Goal: Task Accomplishment & Management: Check status

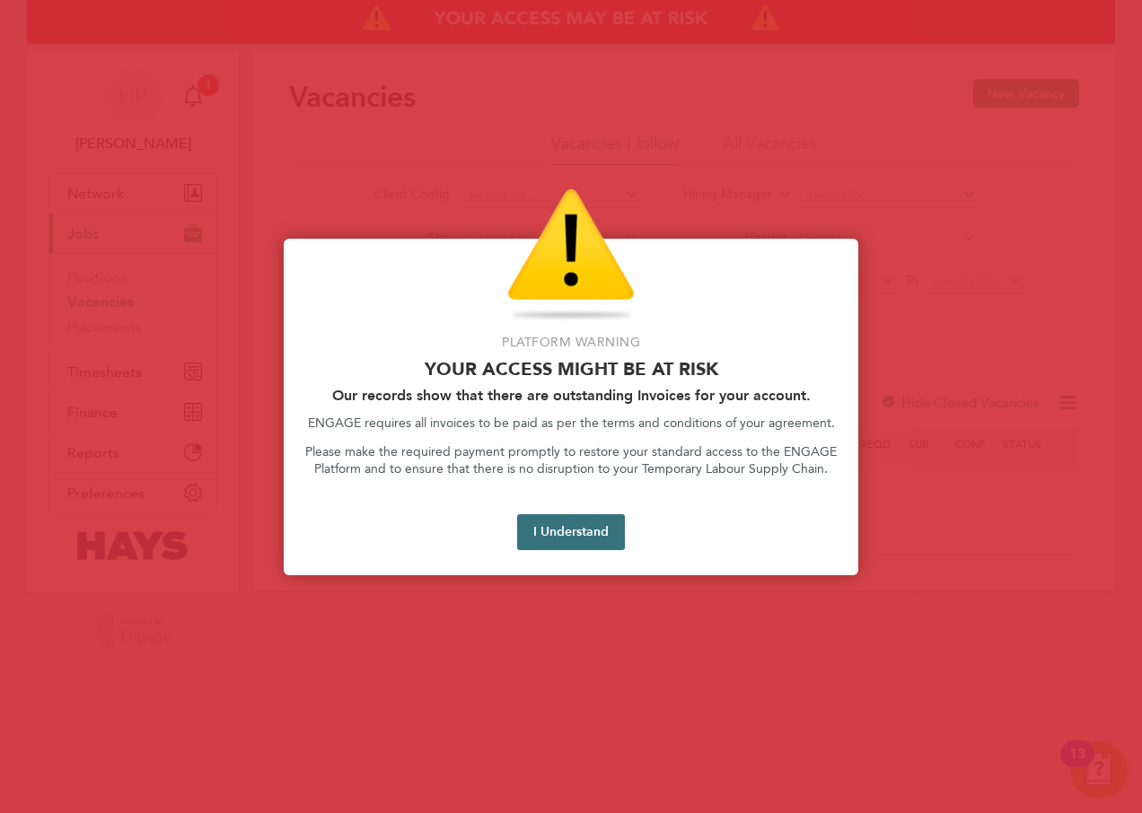
click at [573, 536] on button "I Understand" at bounding box center [571, 532] width 108 height 36
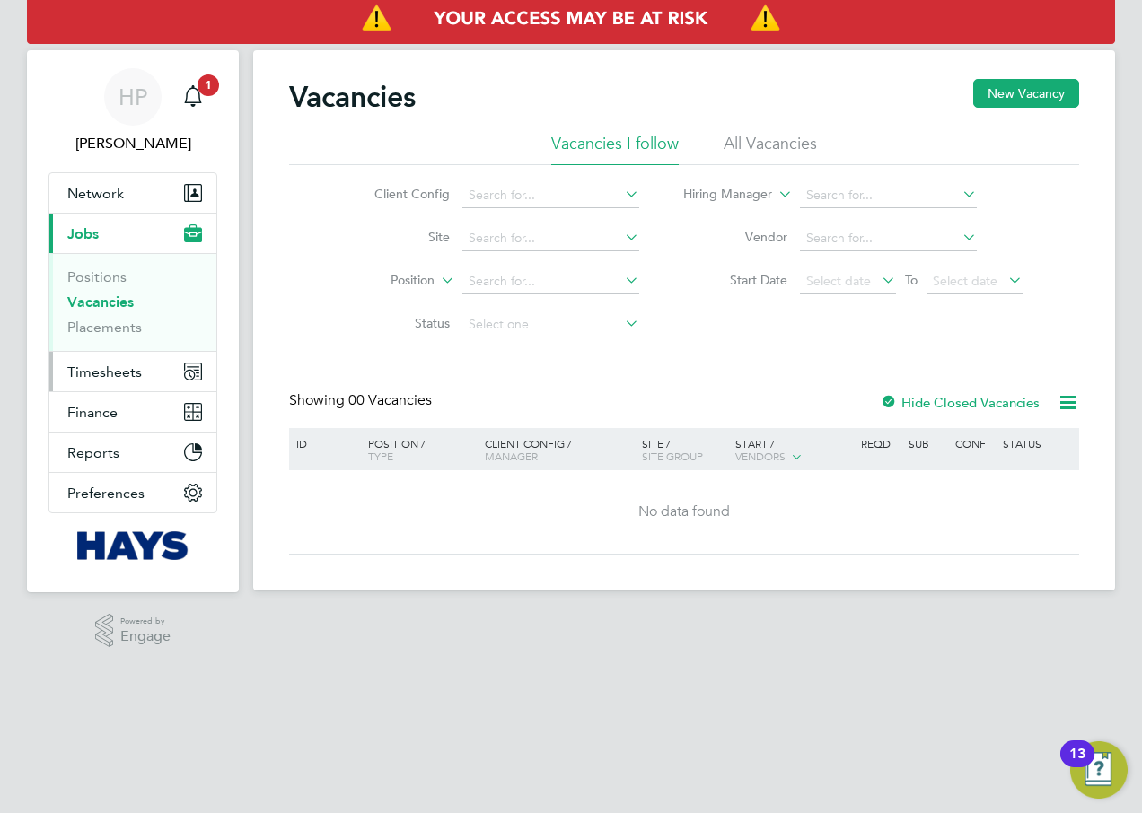
click at [110, 378] on span "Timesheets" at bounding box center [104, 372] width 75 height 17
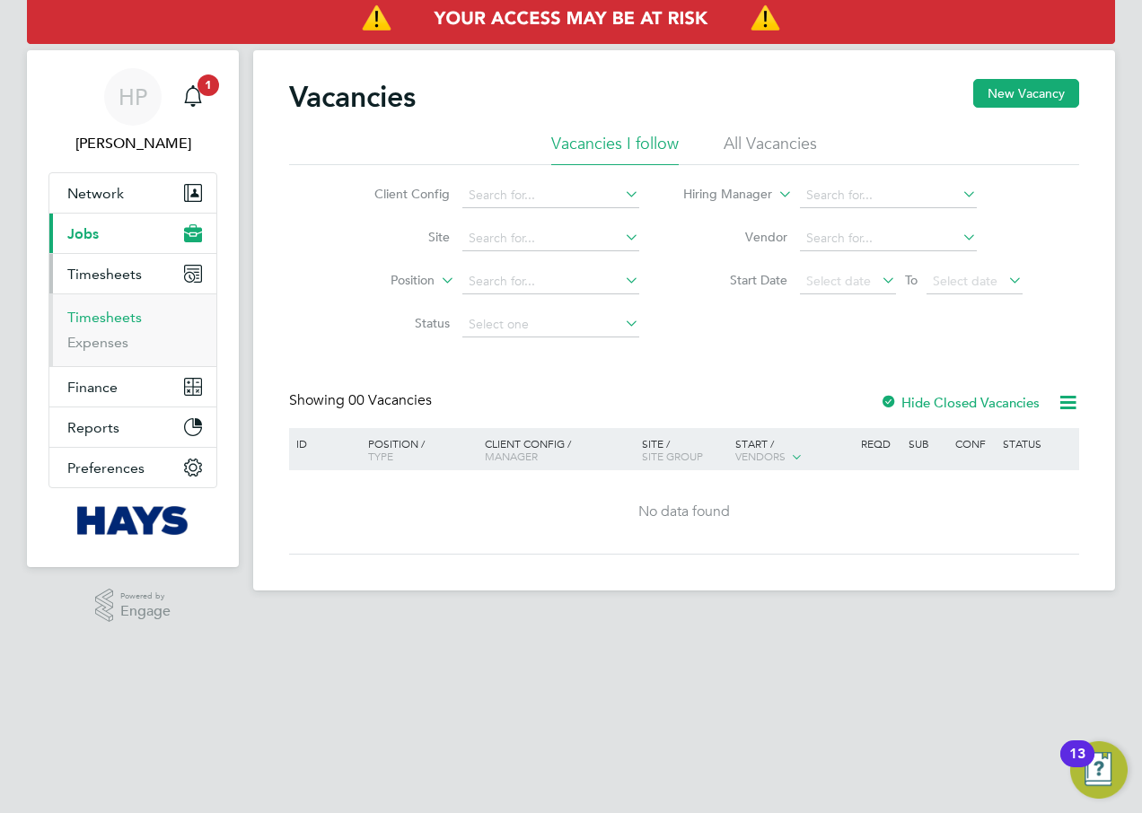
click at [110, 315] on link "Timesheets" at bounding box center [104, 317] width 75 height 17
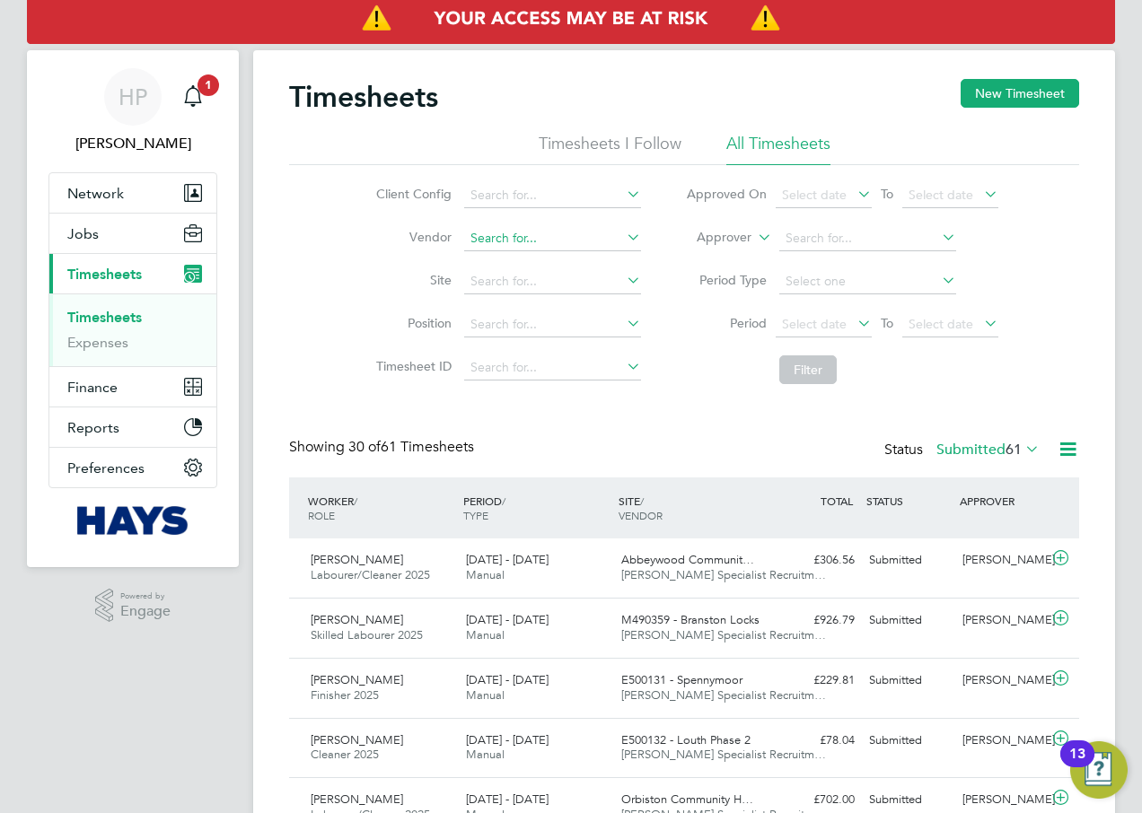
click at [513, 232] on input at bounding box center [552, 238] width 177 height 25
click at [503, 289] on input at bounding box center [552, 281] width 177 height 25
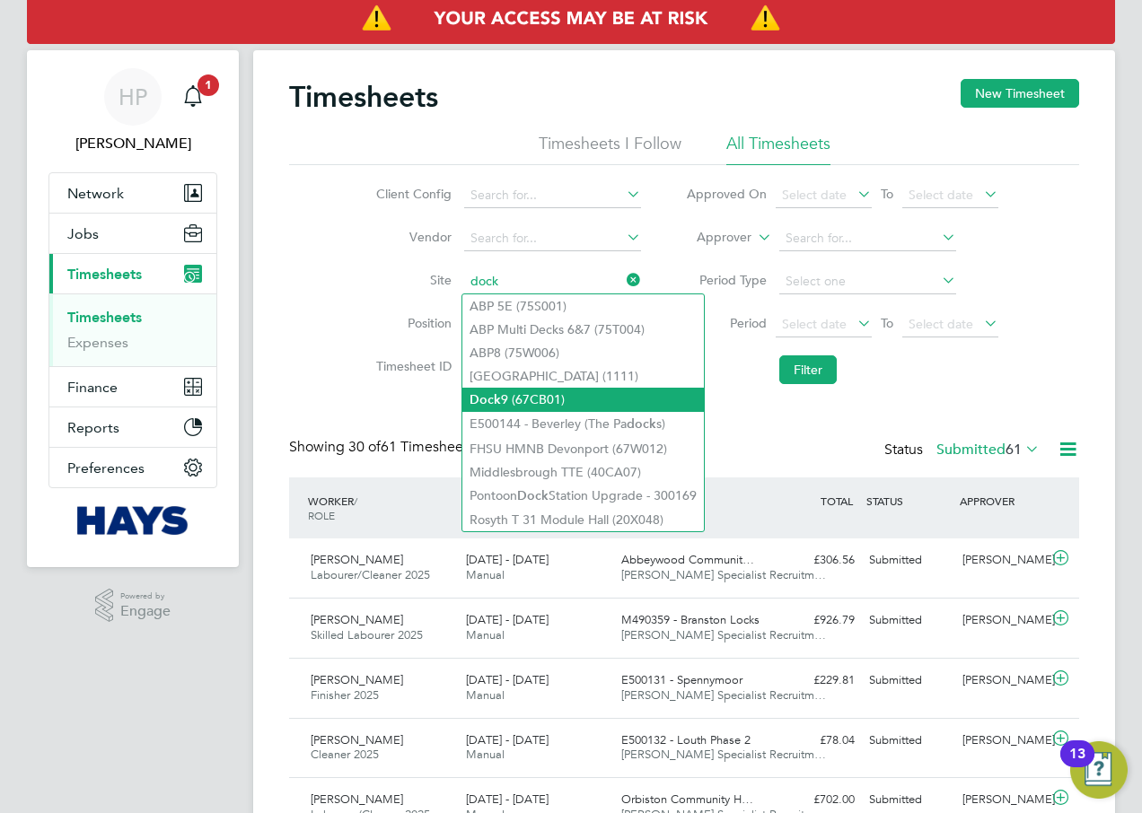
click at [528, 401] on li "Dock 9 (67CB01)" at bounding box center [582, 400] width 241 height 24
type input "Dock 9 (67CB01)"
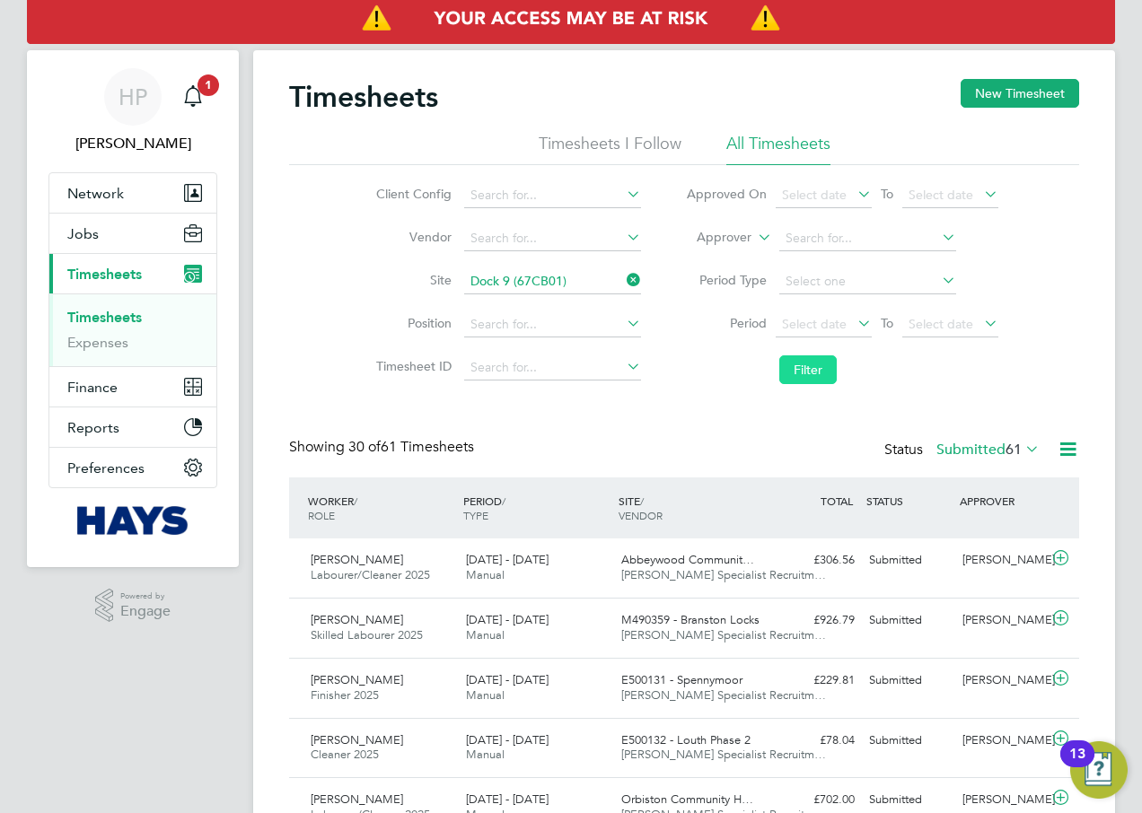
click at [822, 382] on button "Filter" at bounding box center [807, 369] width 57 height 29
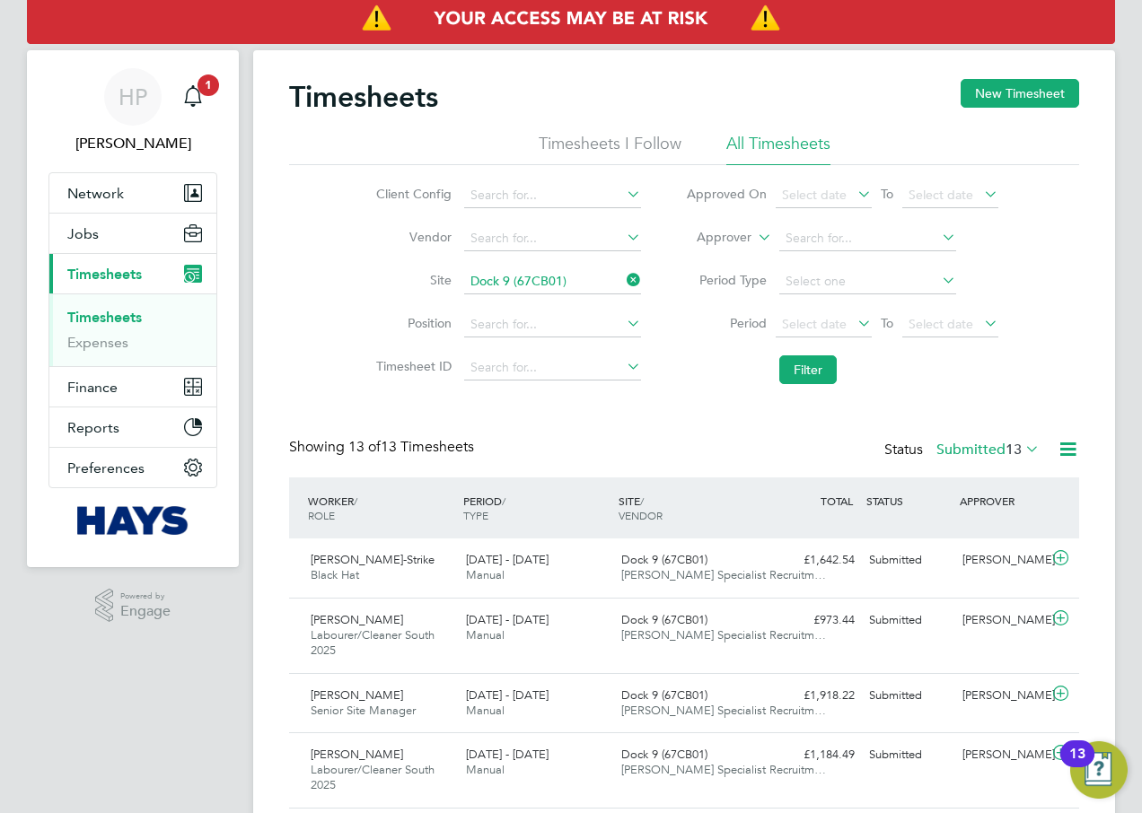
click at [625, 155] on li "Timesheets I Follow" at bounding box center [610, 149] width 143 height 32
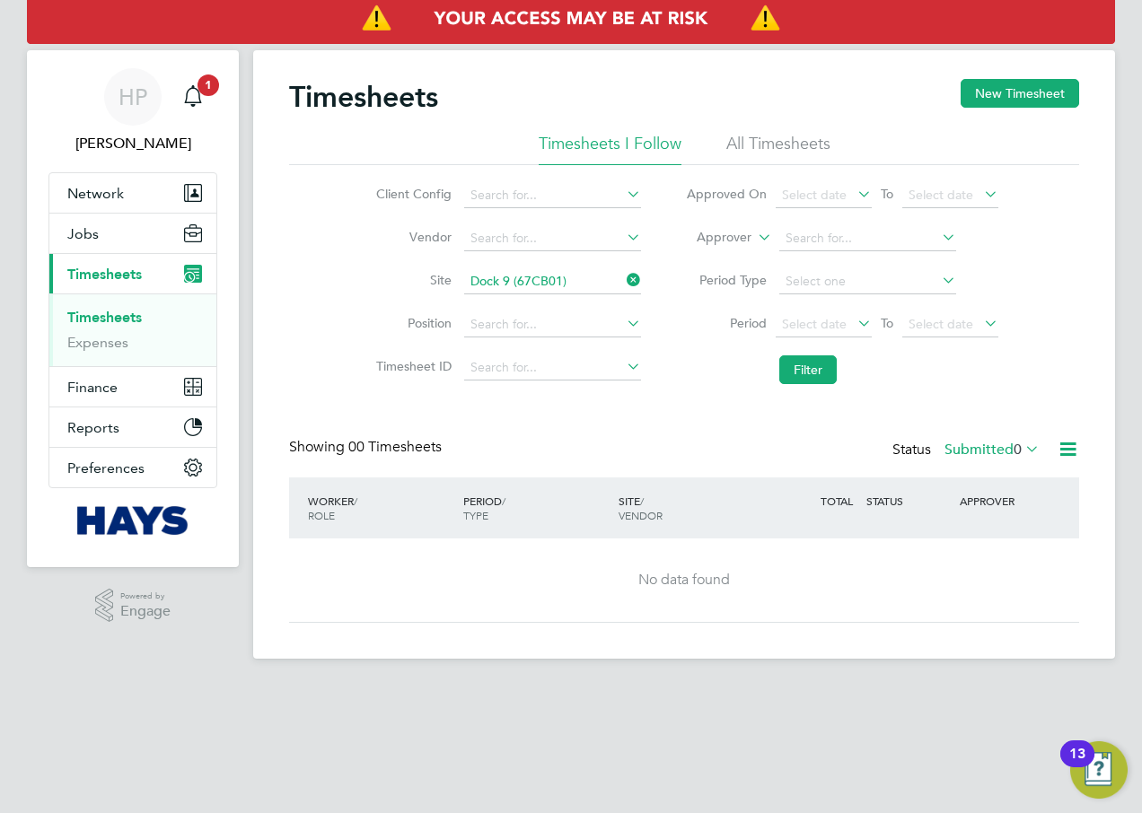
click at [824, 144] on li "All Timesheets" at bounding box center [778, 149] width 104 height 32
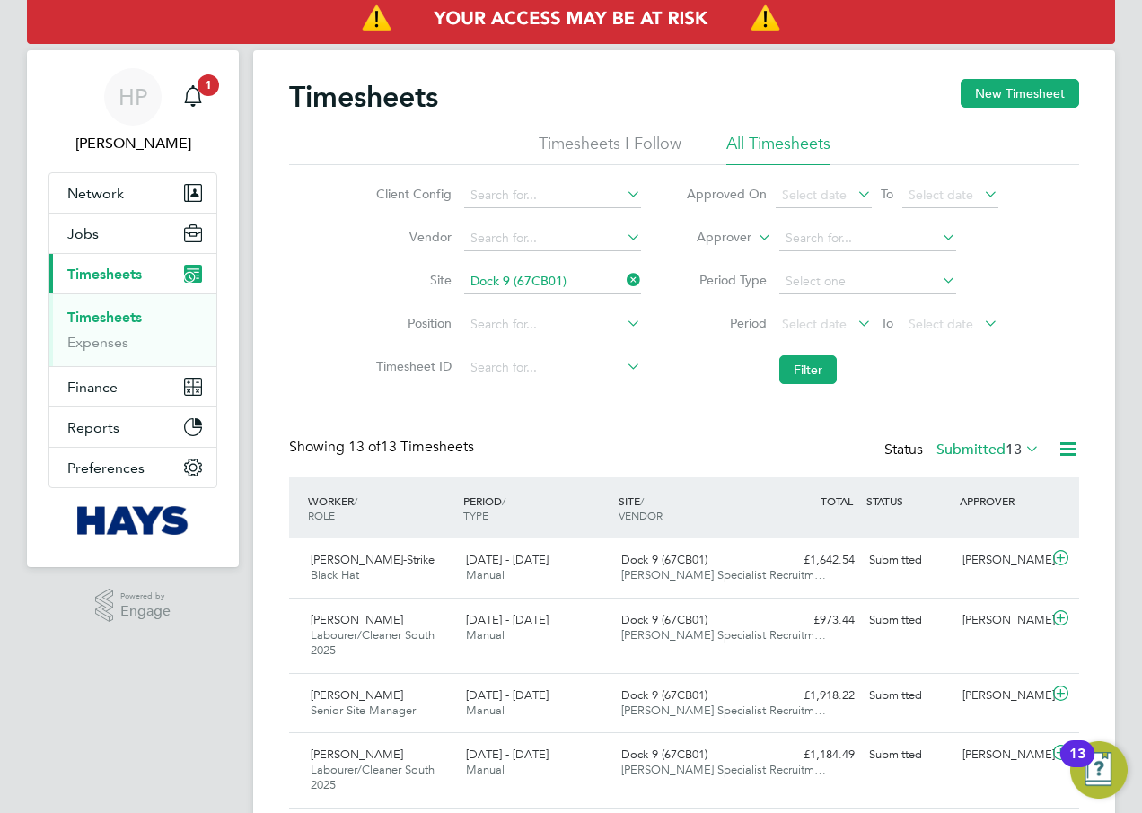
click at [623, 285] on icon at bounding box center [623, 280] width 0 height 25
click at [566, 281] on input at bounding box center [552, 281] width 177 height 25
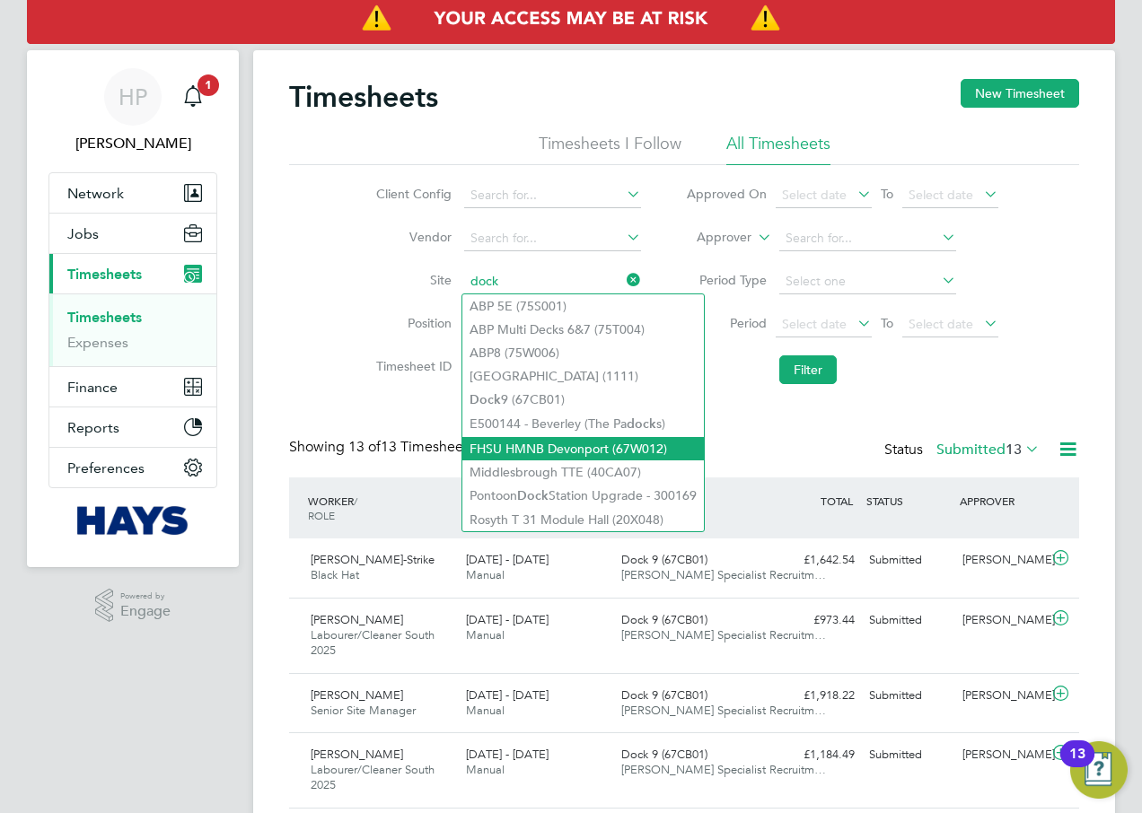
click at [575, 450] on li "FHSU HMNB Devonport (67W012)" at bounding box center [582, 448] width 241 height 23
type input "FHSU HMNB Devonport (67W012)"
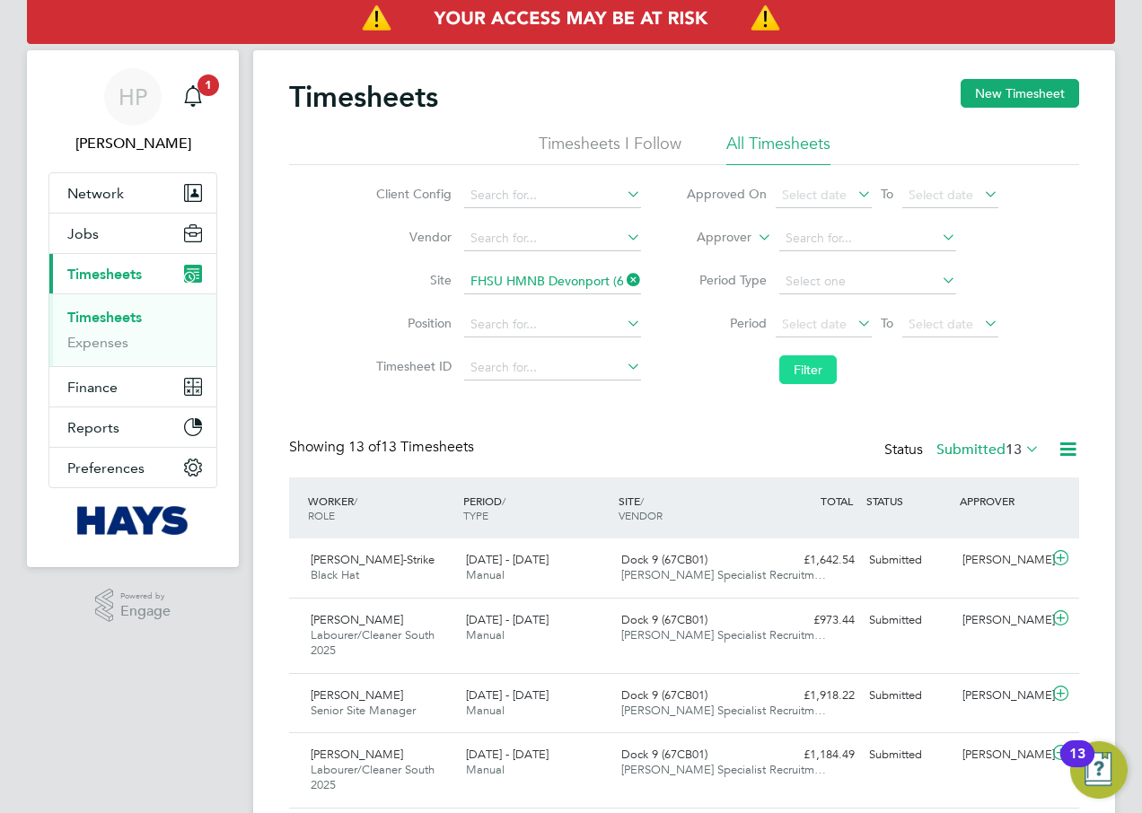
click at [812, 367] on button "Filter" at bounding box center [807, 369] width 57 height 29
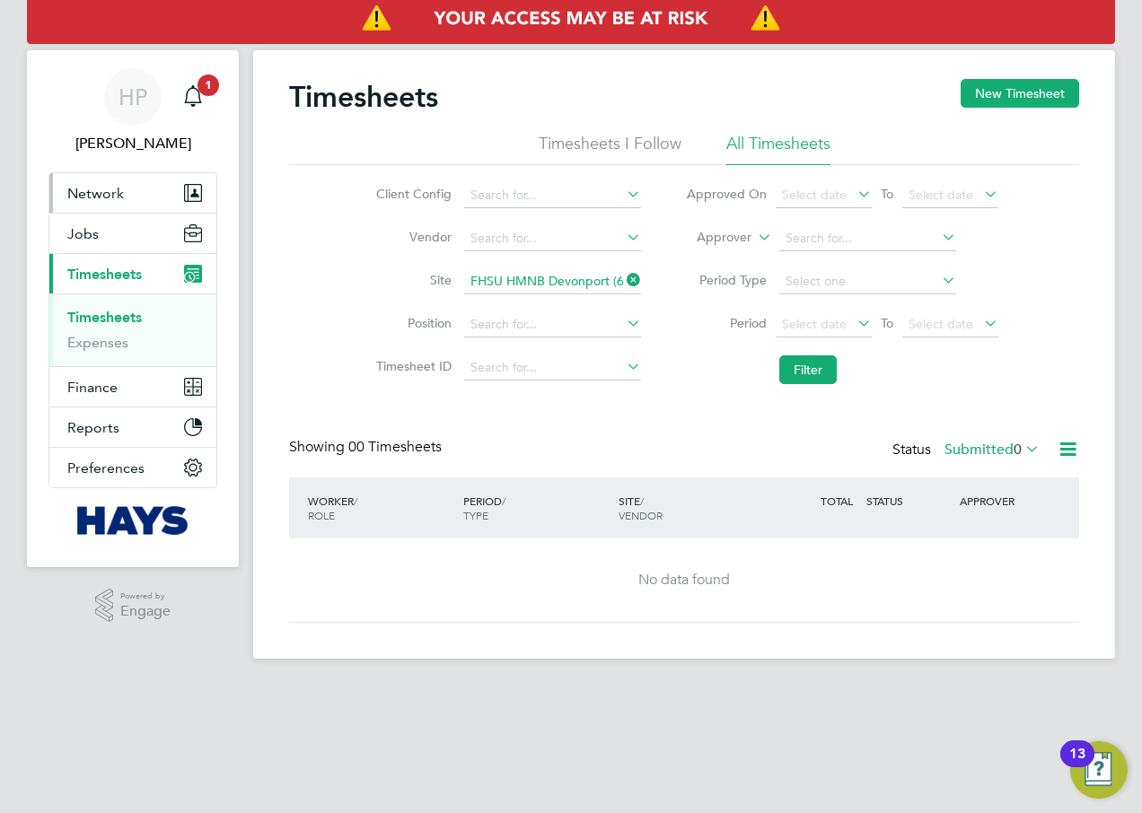
click at [67, 191] on span "Network" at bounding box center [95, 193] width 57 height 17
click at [137, 203] on button "Network" at bounding box center [132, 192] width 167 height 39
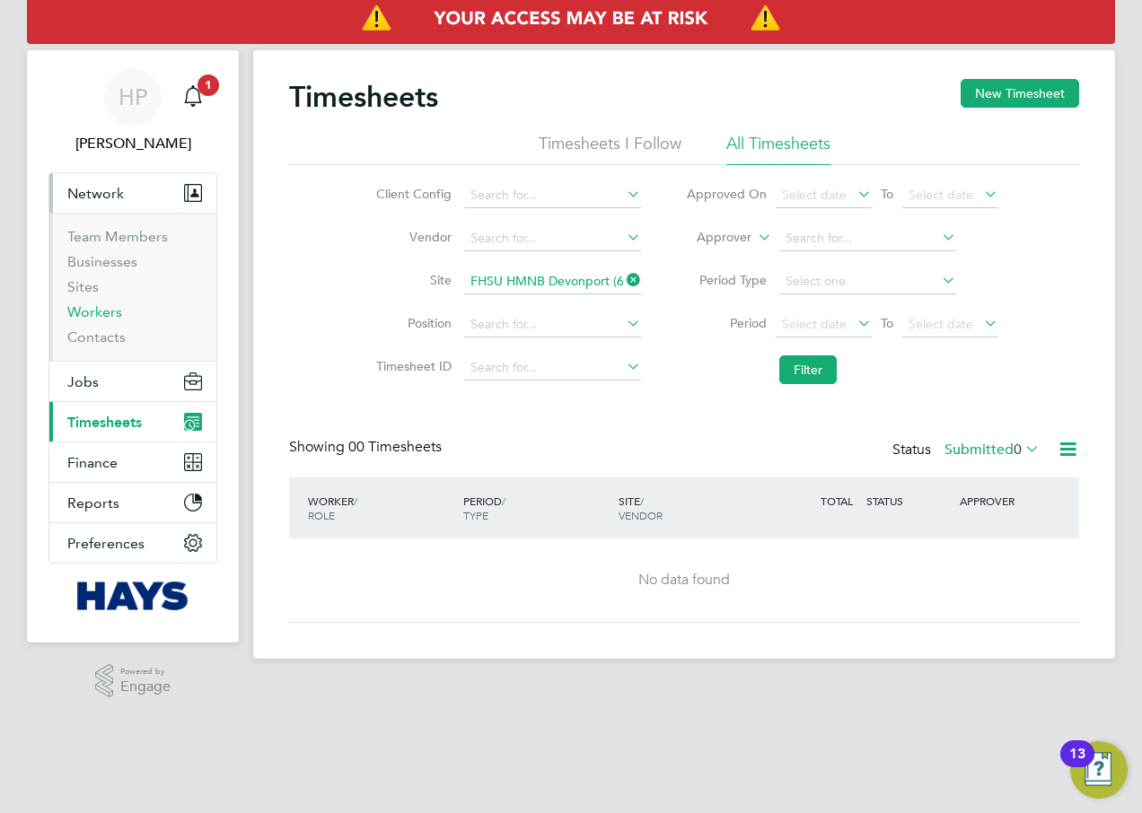
click at [92, 309] on link "Workers" at bounding box center [94, 311] width 55 height 17
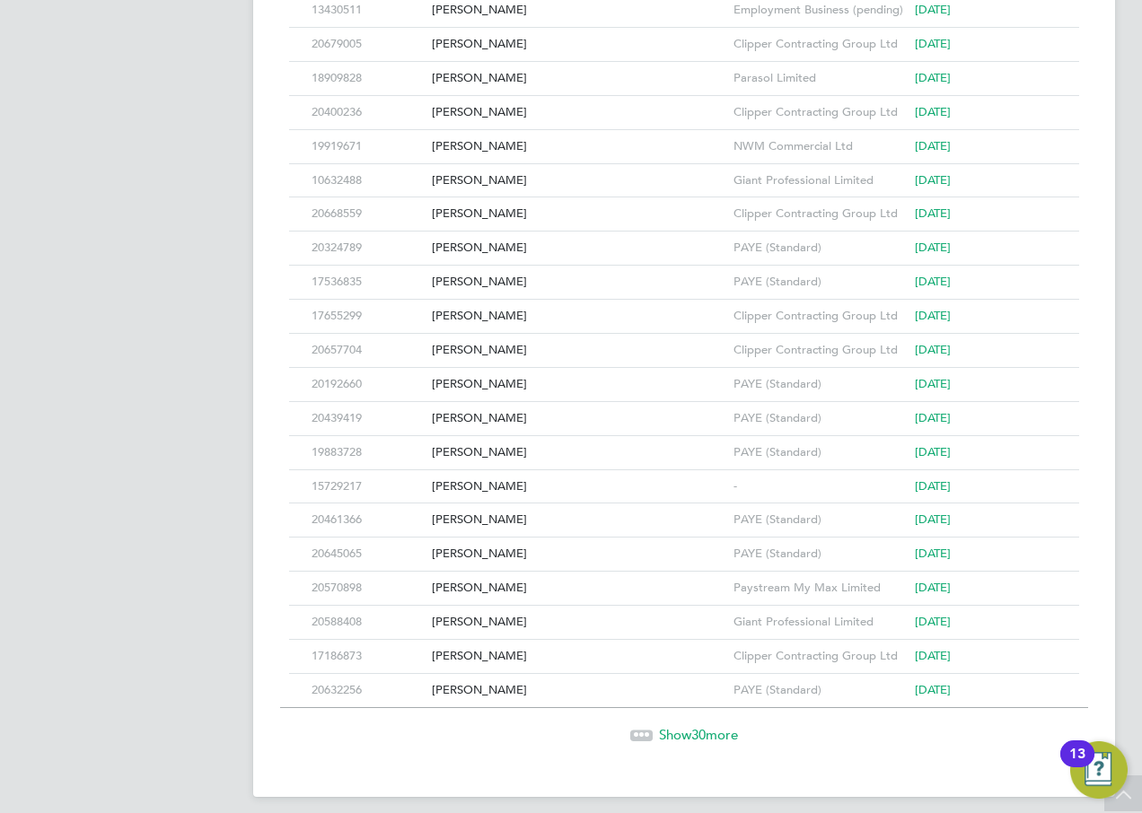
click at [692, 738] on span "30" at bounding box center [698, 734] width 14 height 17
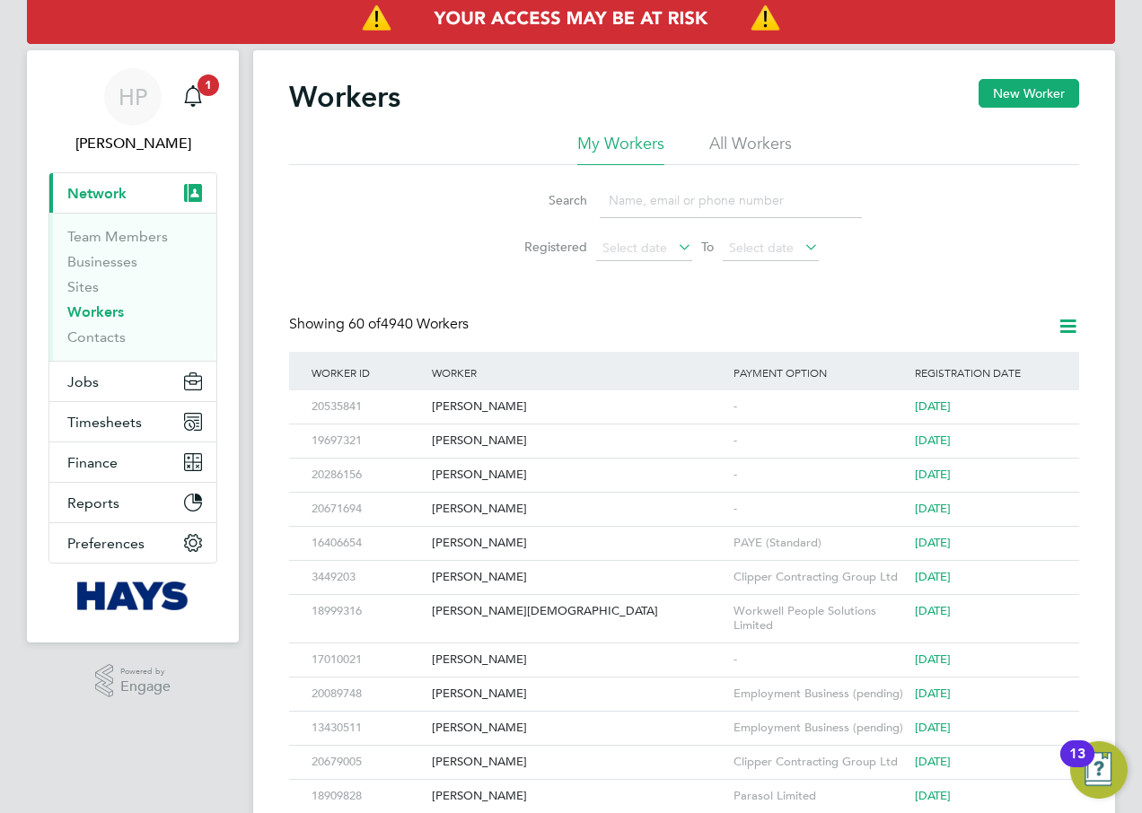
click at [682, 197] on input at bounding box center [731, 200] width 262 height 35
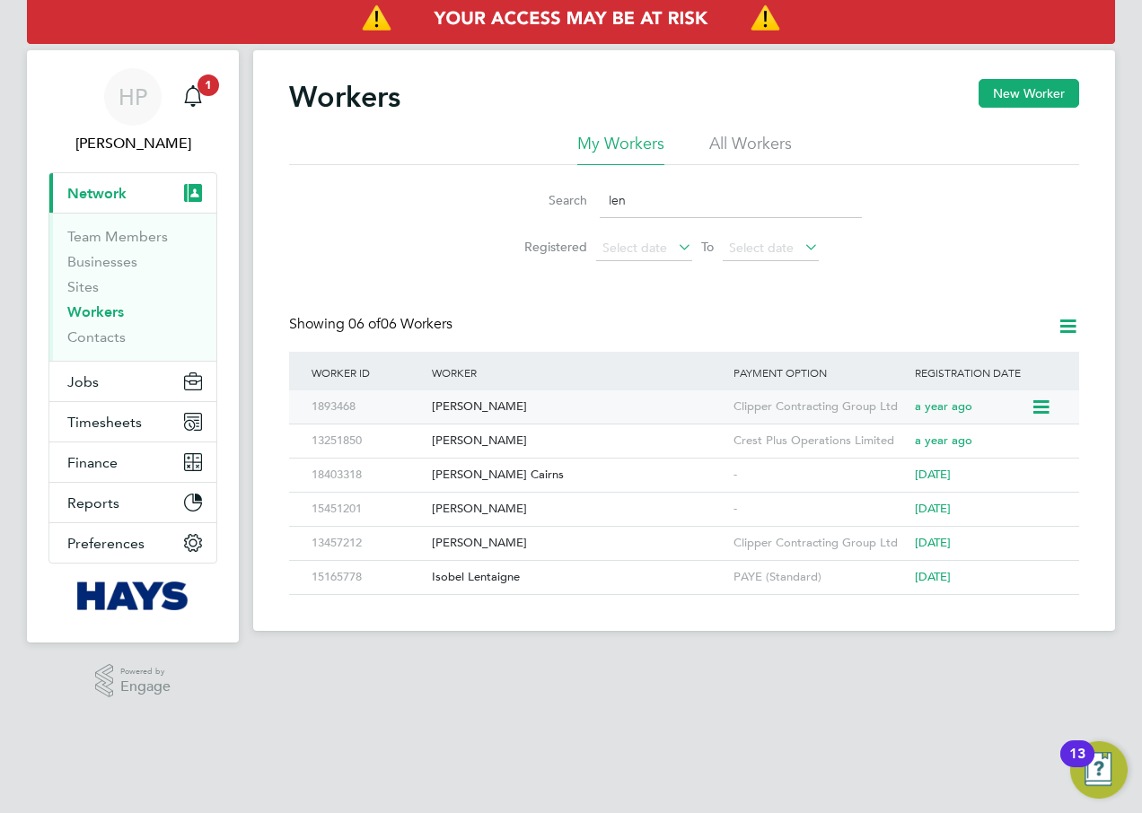
type input "len"
click at [462, 407] on div "Leonard Smith" at bounding box center [578, 406] width 302 height 33
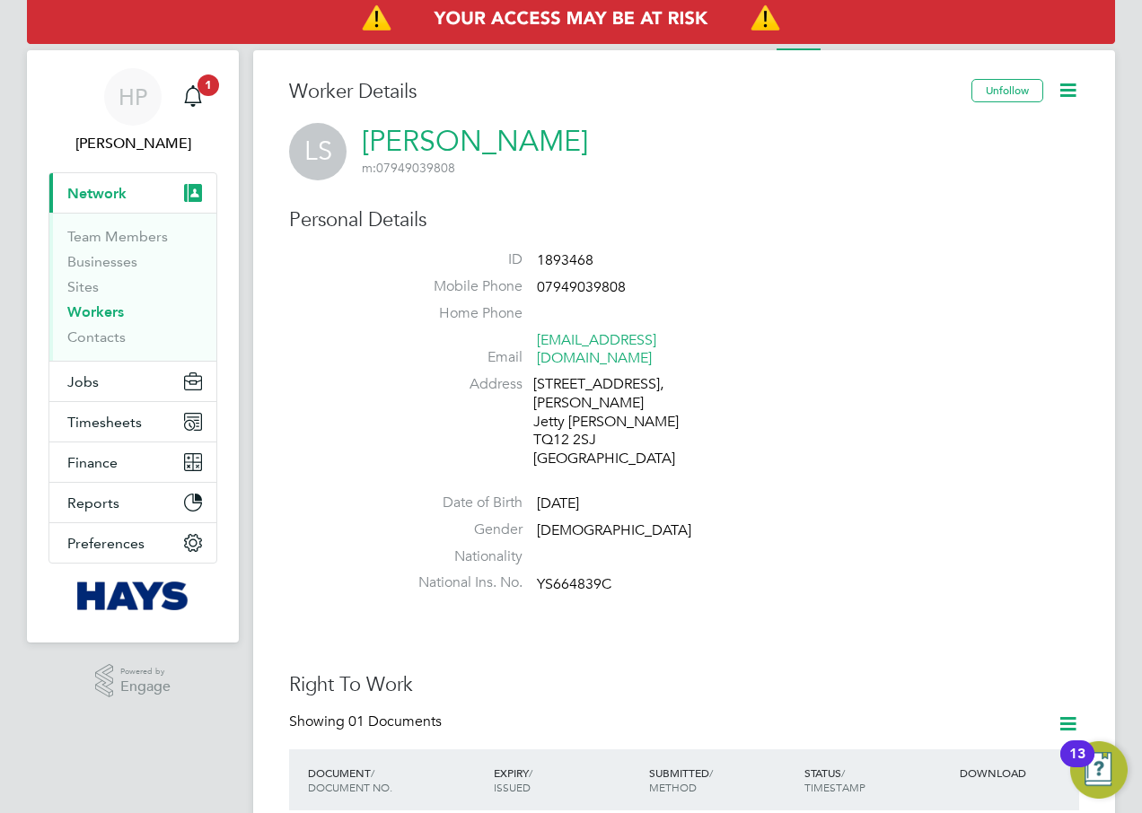
click at [524, 142] on link "[PERSON_NAME]" at bounding box center [475, 141] width 226 height 35
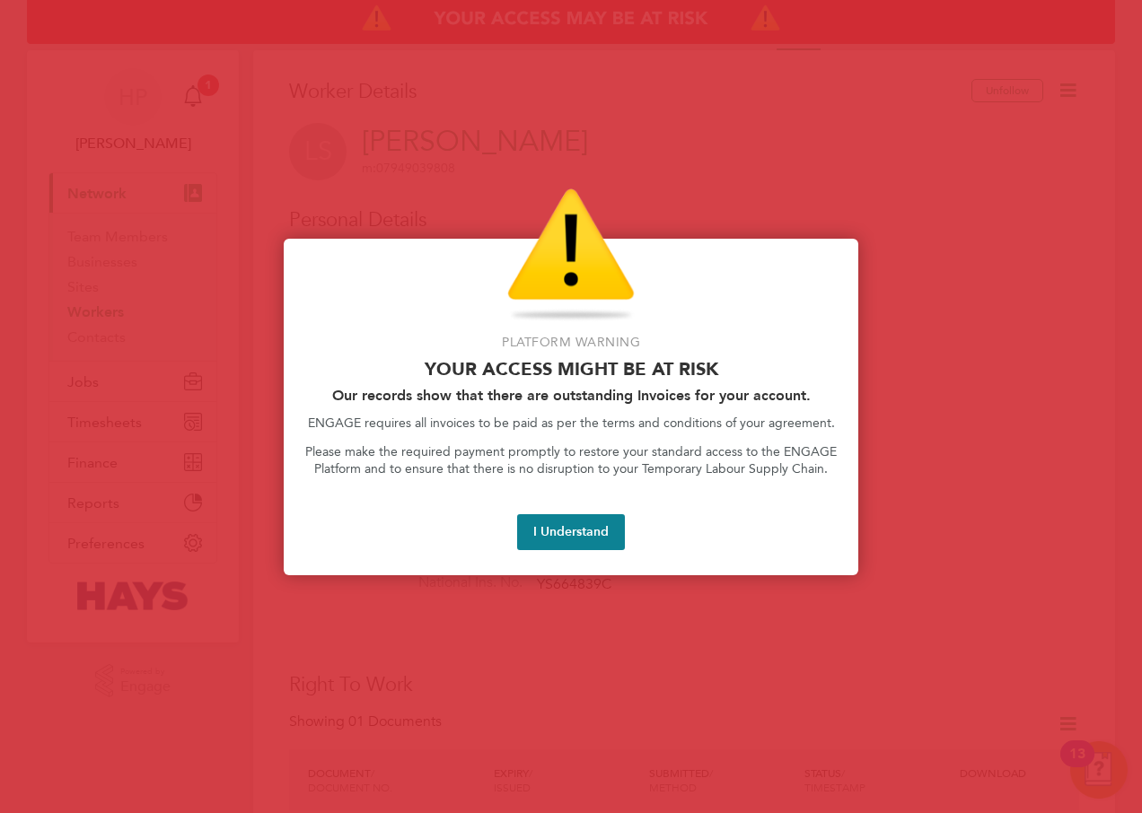
drag, startPoint x: 548, startPoint y: 535, endPoint x: 518, endPoint y: 531, distance: 30.0
click at [550, 535] on button "I Understand" at bounding box center [571, 532] width 108 height 36
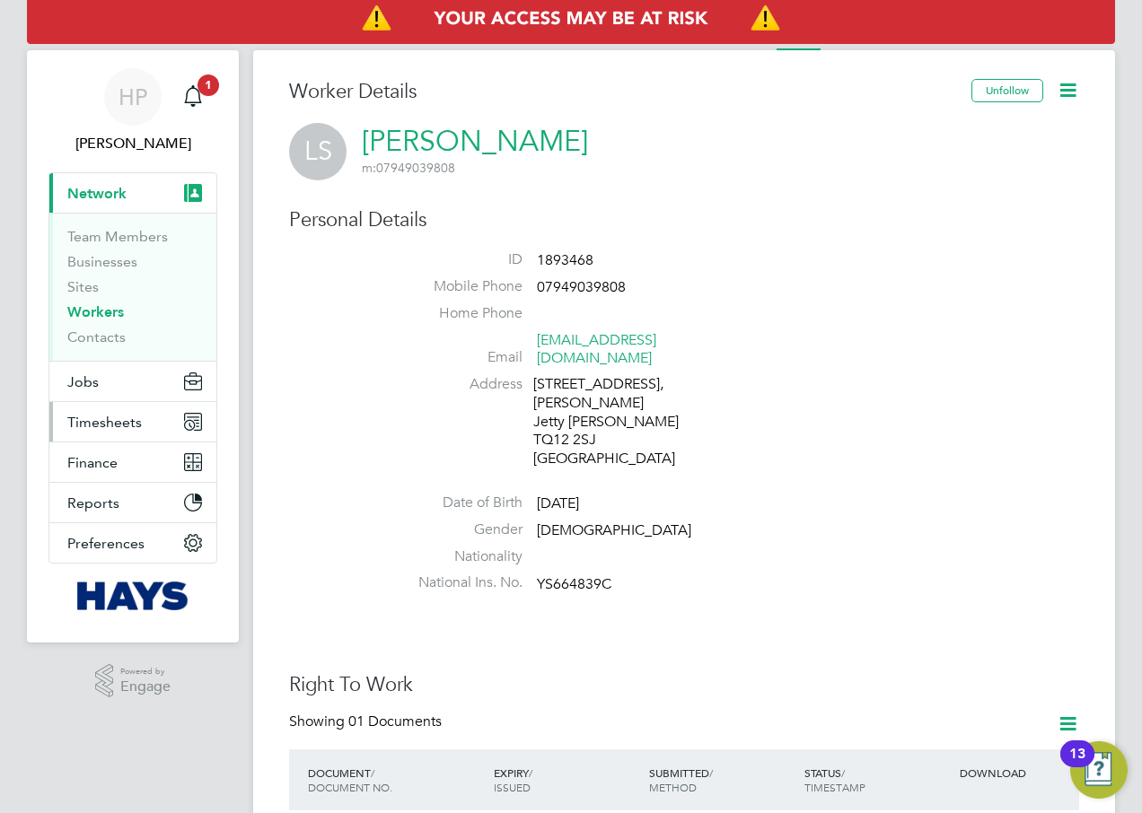
click at [114, 414] on span "Timesheets" at bounding box center [104, 422] width 75 height 17
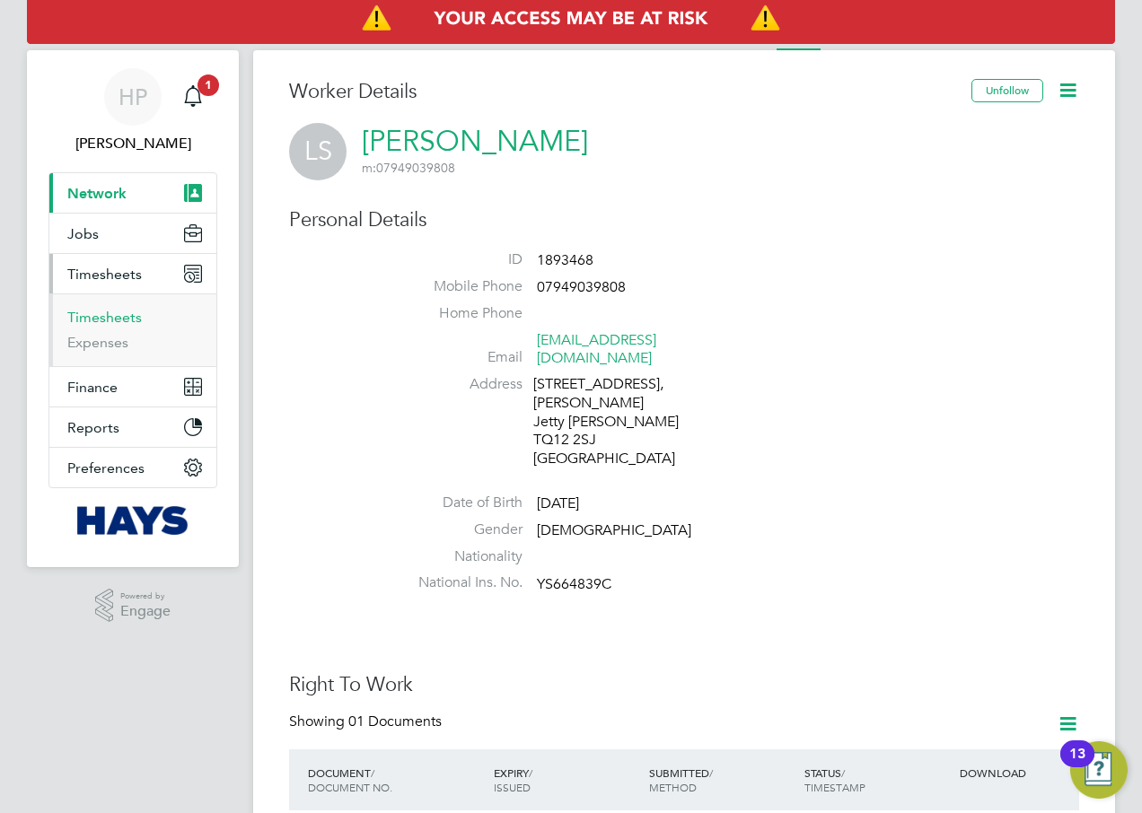
click at [128, 320] on link "Timesheets" at bounding box center [104, 317] width 75 height 17
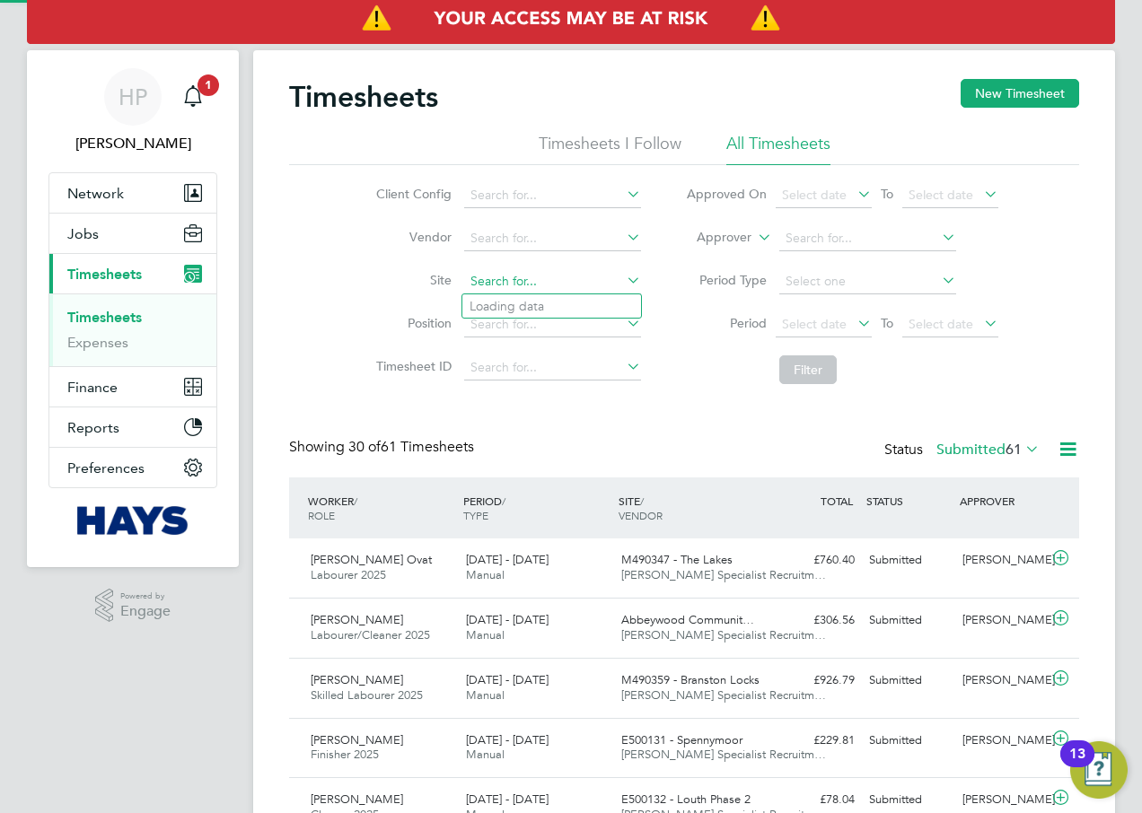
click at [559, 285] on input at bounding box center [552, 281] width 177 height 25
click at [866, 245] on input at bounding box center [867, 238] width 177 height 25
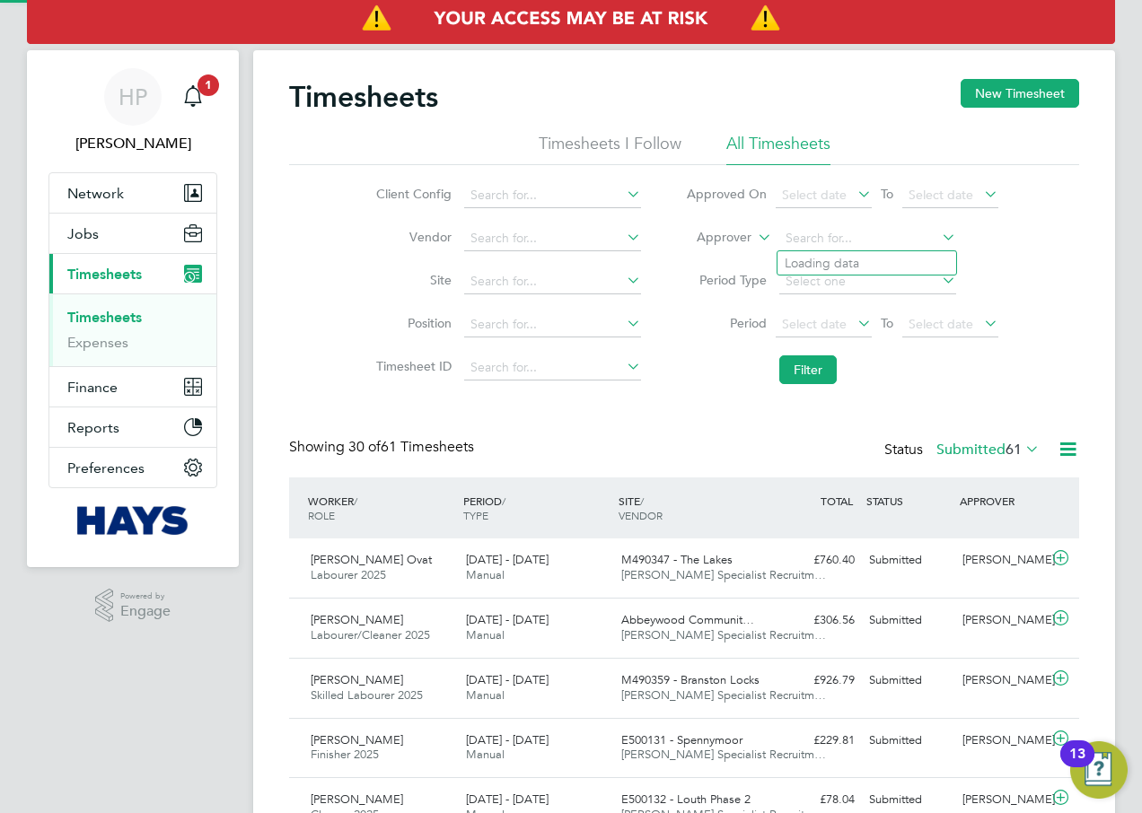
click at [1022, 265] on div "Client Config Vendor Site Position Timesheet ID Approved On Select date To Sele…" at bounding box center [684, 279] width 790 height 228
click at [899, 282] on input at bounding box center [867, 281] width 177 height 25
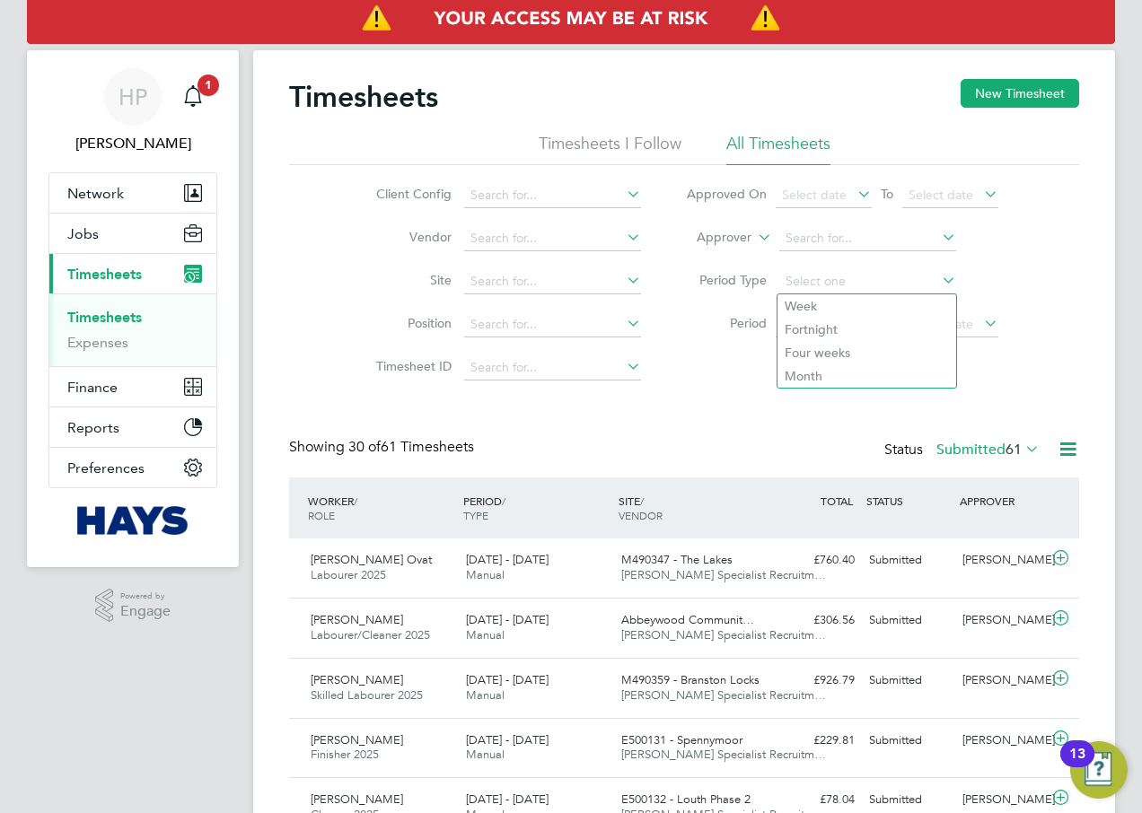
click at [493, 263] on li "Site" at bounding box center [505, 281] width 315 height 43
click at [498, 285] on input at bounding box center [552, 281] width 177 height 25
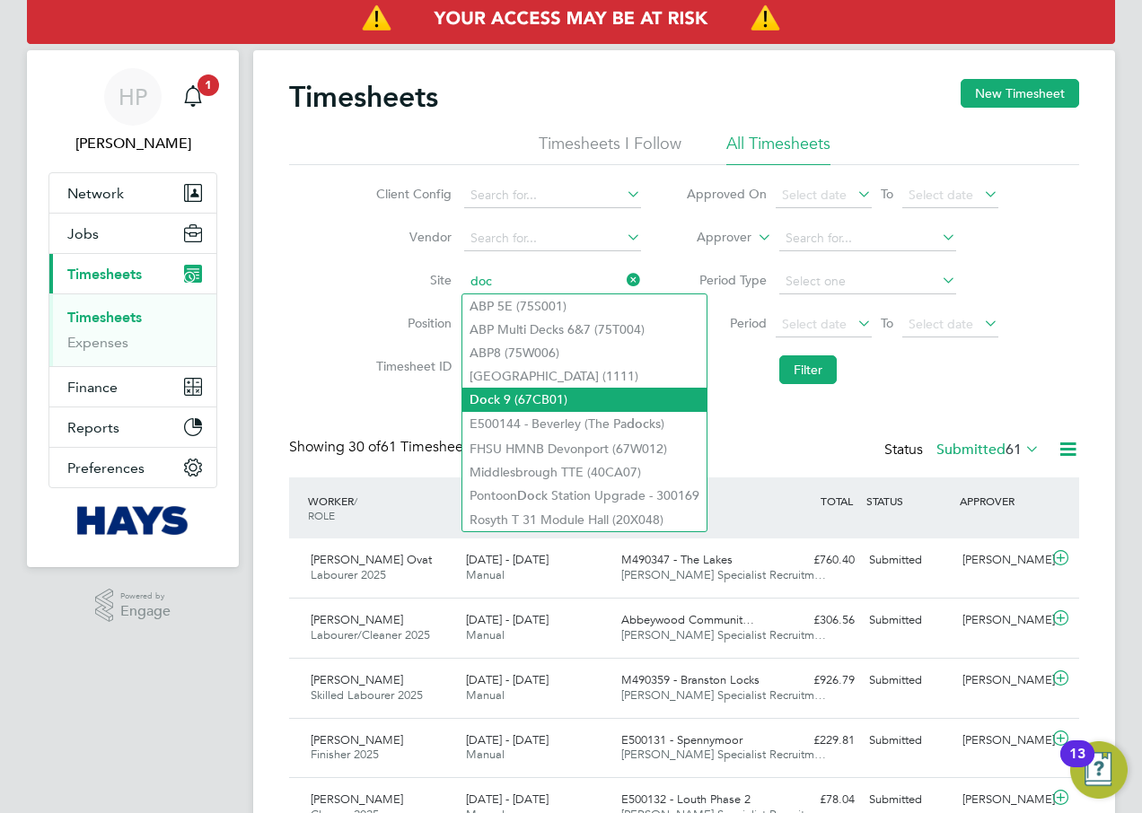
click at [534, 402] on li "Doc k 9 (67CB01)" at bounding box center [584, 400] width 244 height 24
type input "Dock 9 (67CB01)"
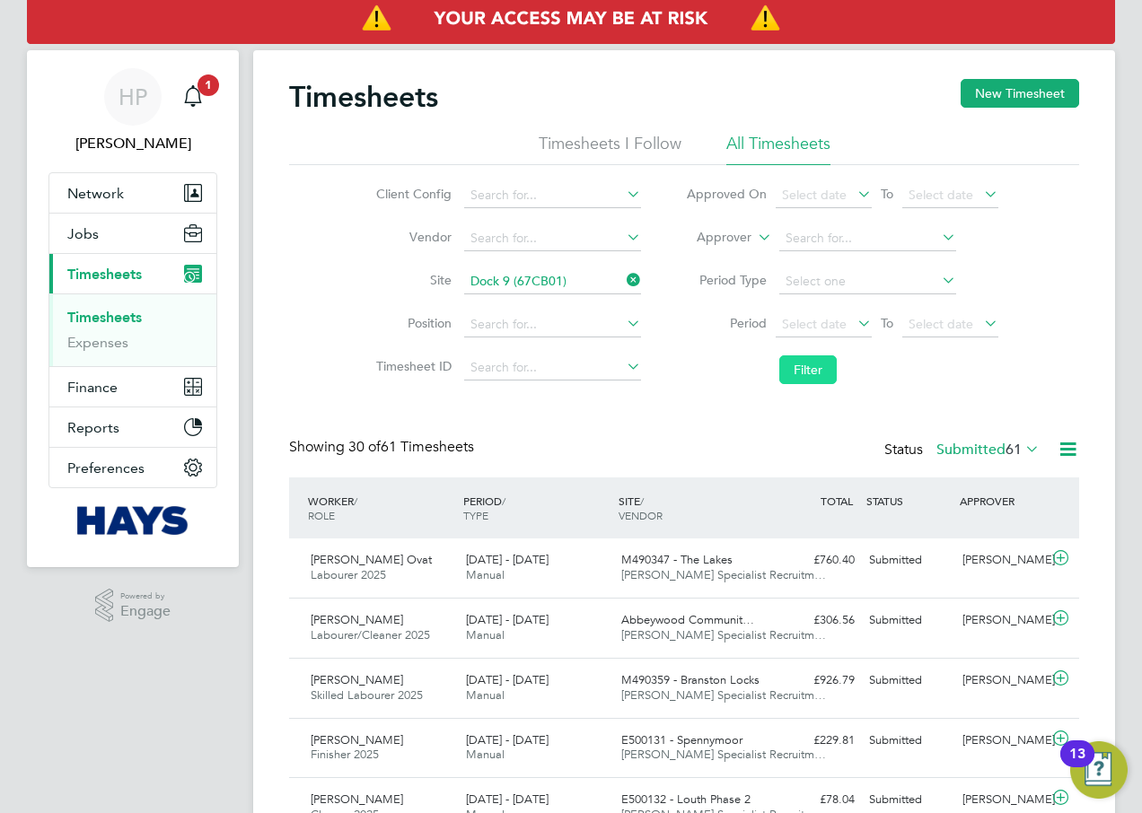
click at [804, 377] on button "Filter" at bounding box center [807, 369] width 57 height 29
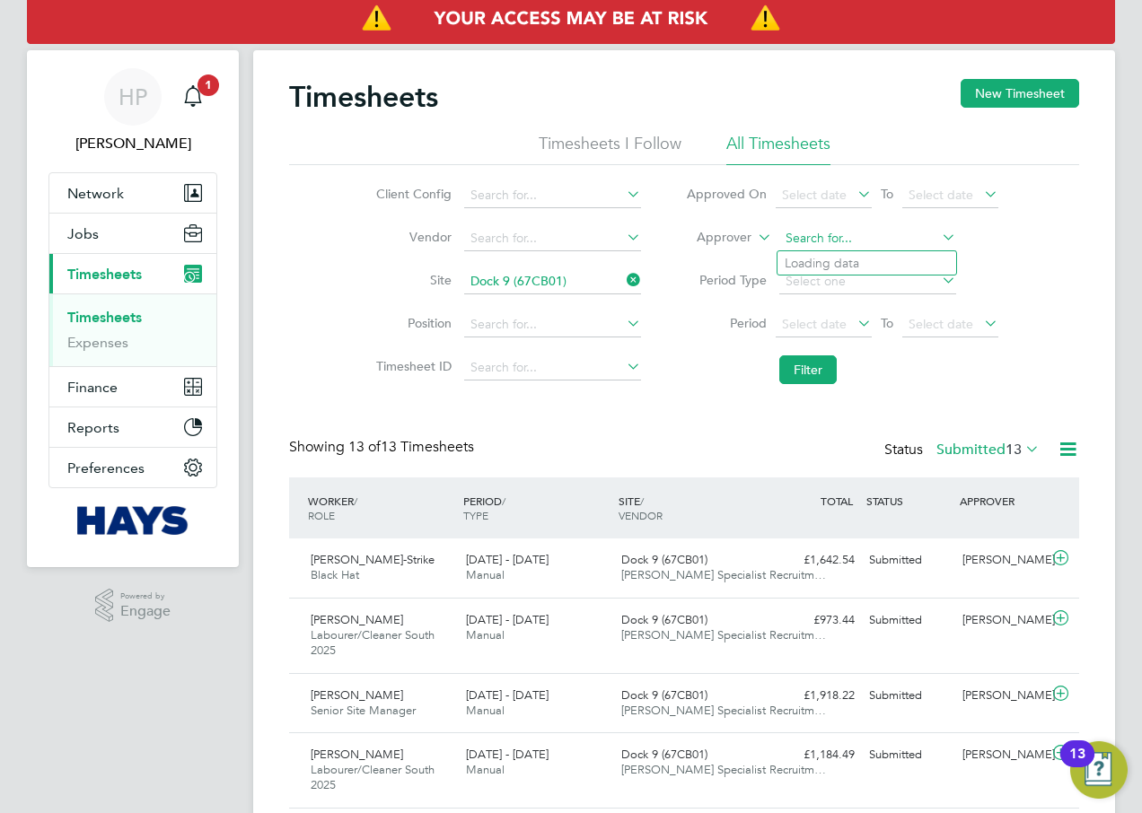
click at [893, 240] on input at bounding box center [867, 238] width 177 height 25
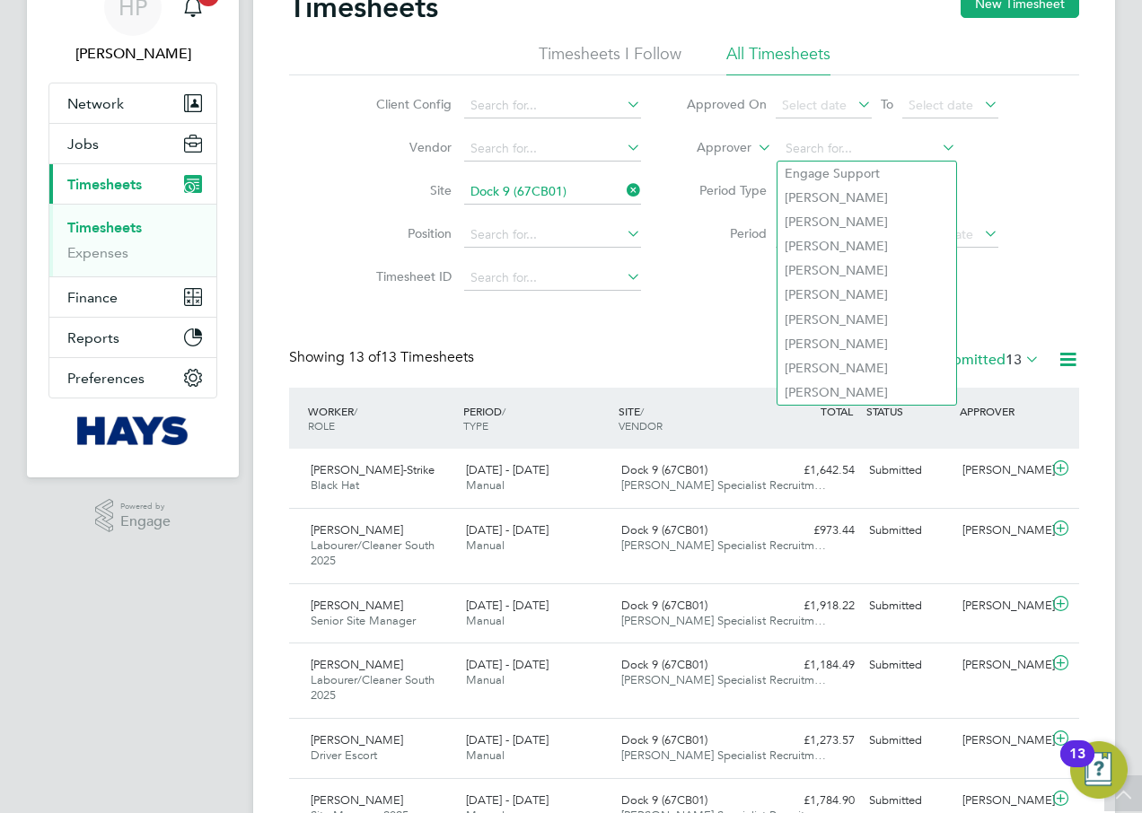
click at [1029, 255] on div "Client Config Vendor Site Dock 9 (67CB01) Position Timesheet ID Approved On Sel…" at bounding box center [684, 189] width 790 height 228
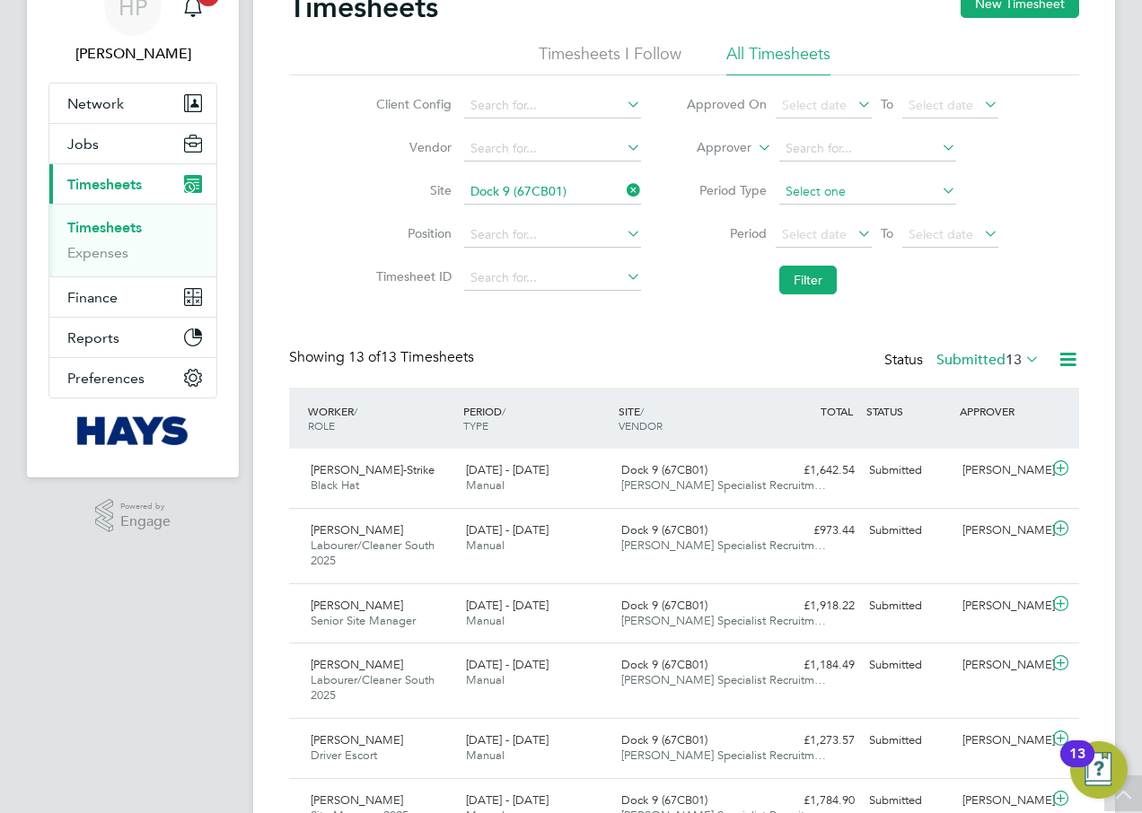
click at [865, 190] on input at bounding box center [867, 192] width 177 height 25
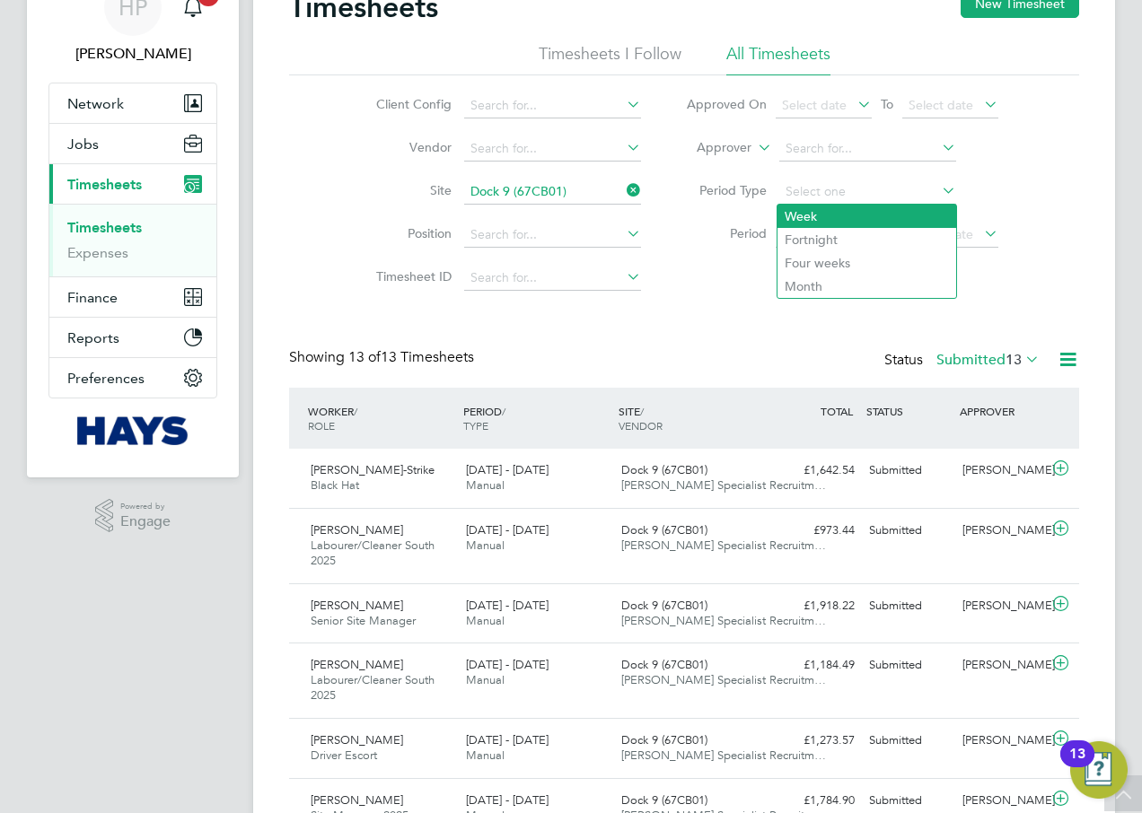
click at [821, 224] on li "Week" at bounding box center [866, 216] width 179 height 23
type input "Week"
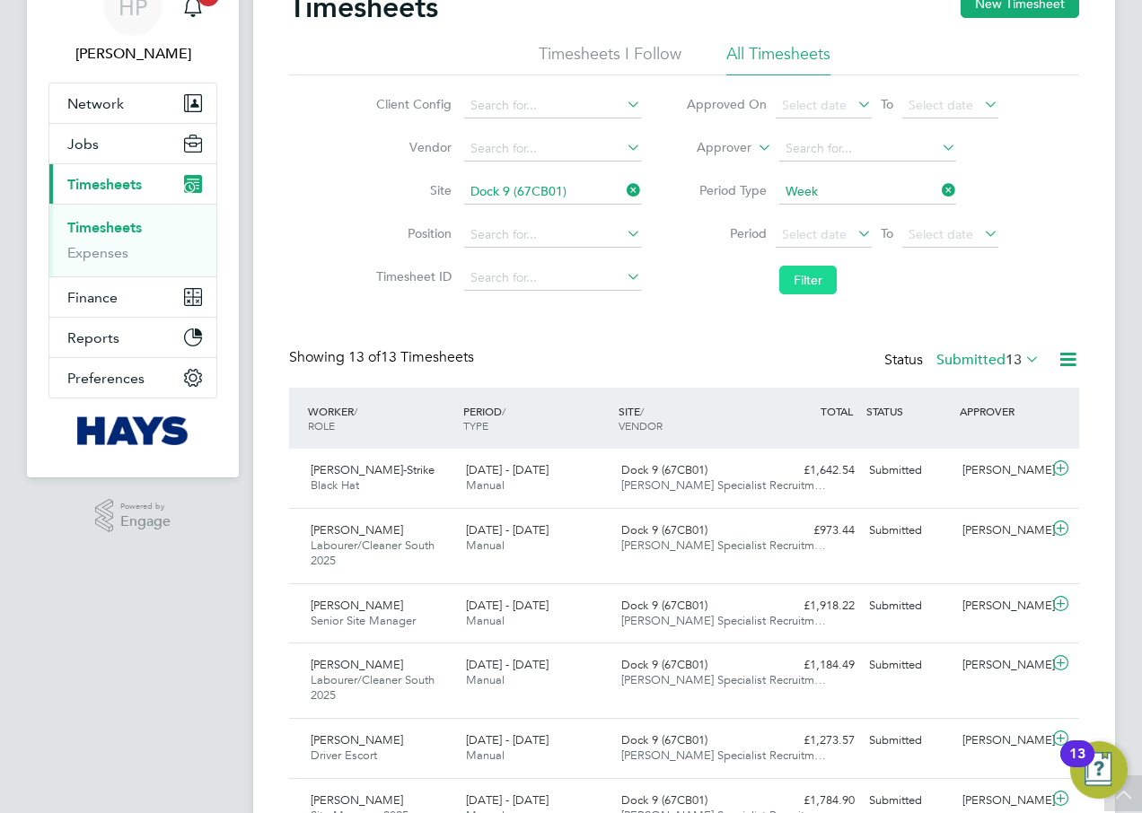
click at [811, 285] on button "Filter" at bounding box center [807, 280] width 57 height 29
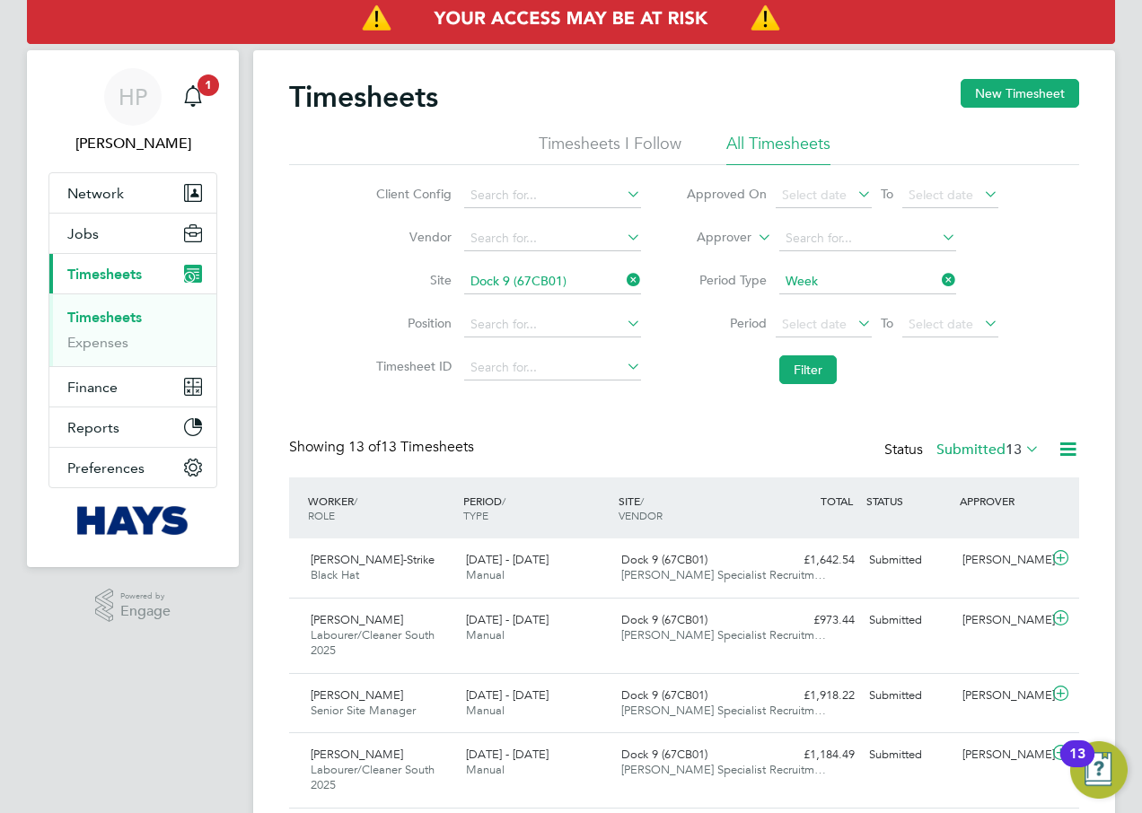
click at [854, 194] on icon at bounding box center [854, 193] width 0 height 25
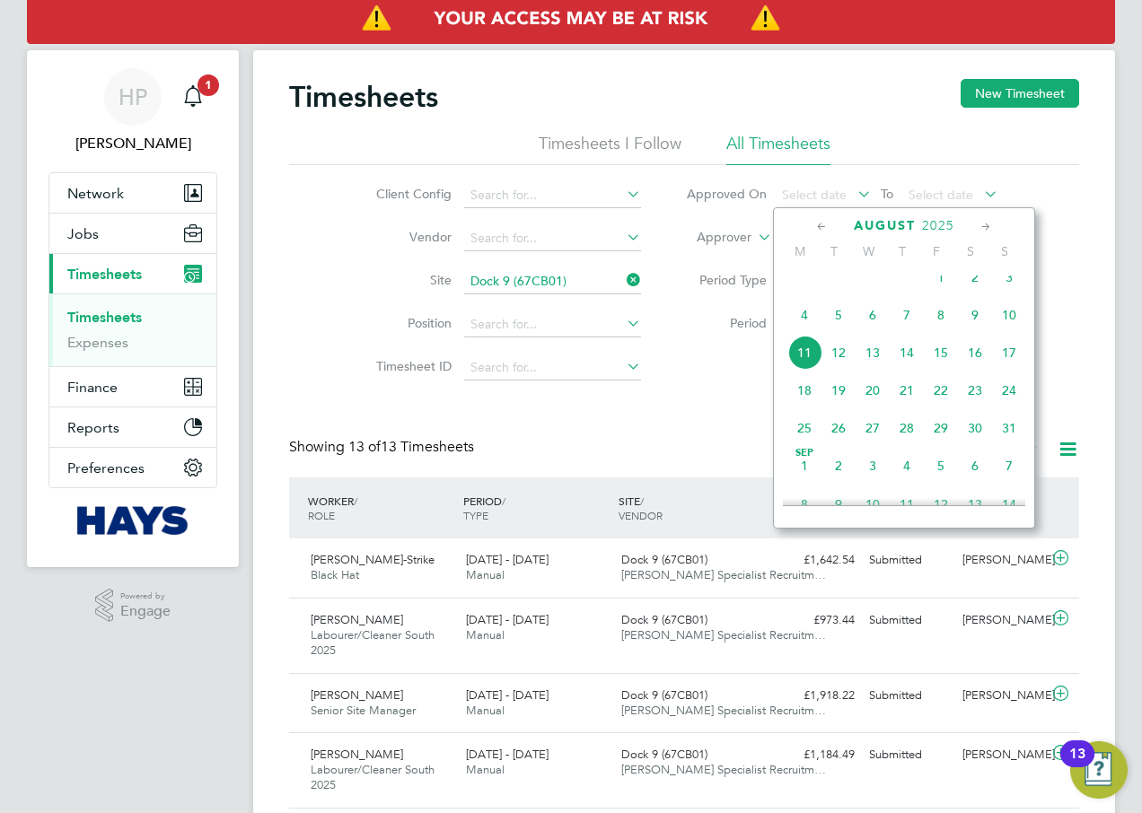
click at [1091, 241] on div "Timesheets New Timesheet Timesheets I Follow All Timesheets Client Config Vendo…" at bounding box center [684, 717] width 862 height 1334
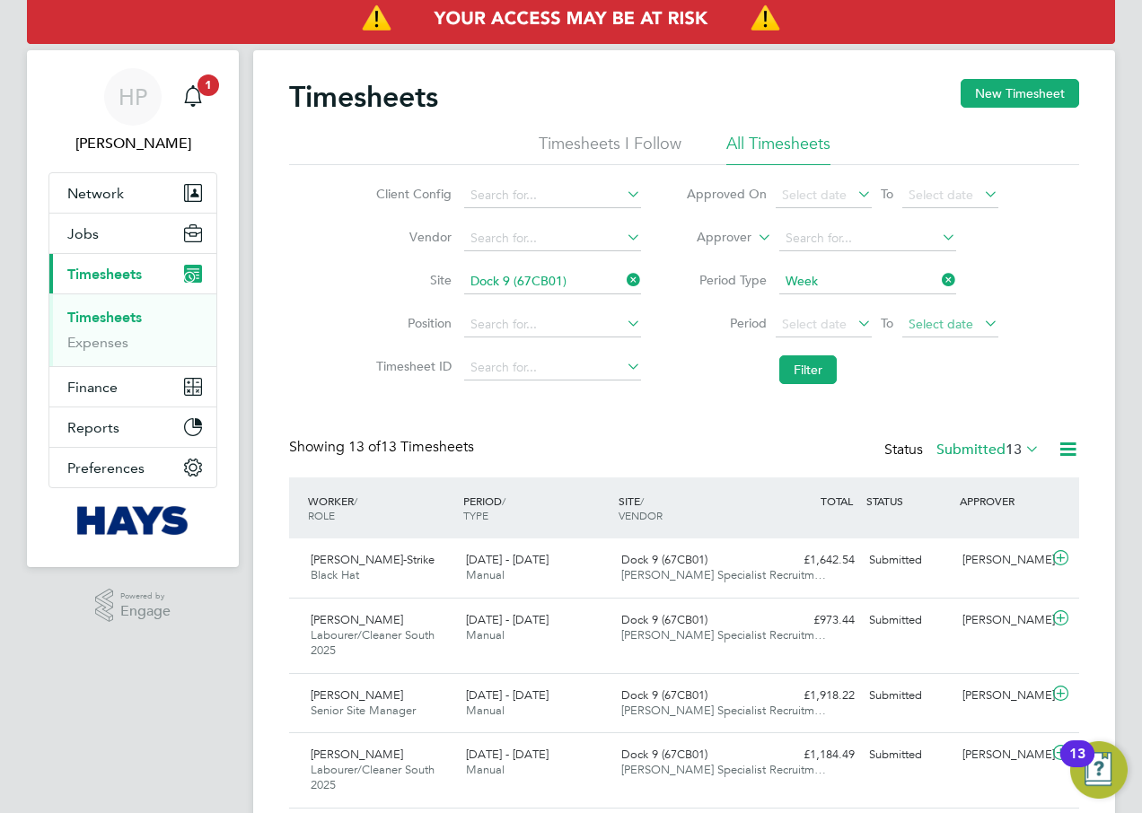
click at [923, 322] on span "Select date" at bounding box center [940, 324] width 65 height 16
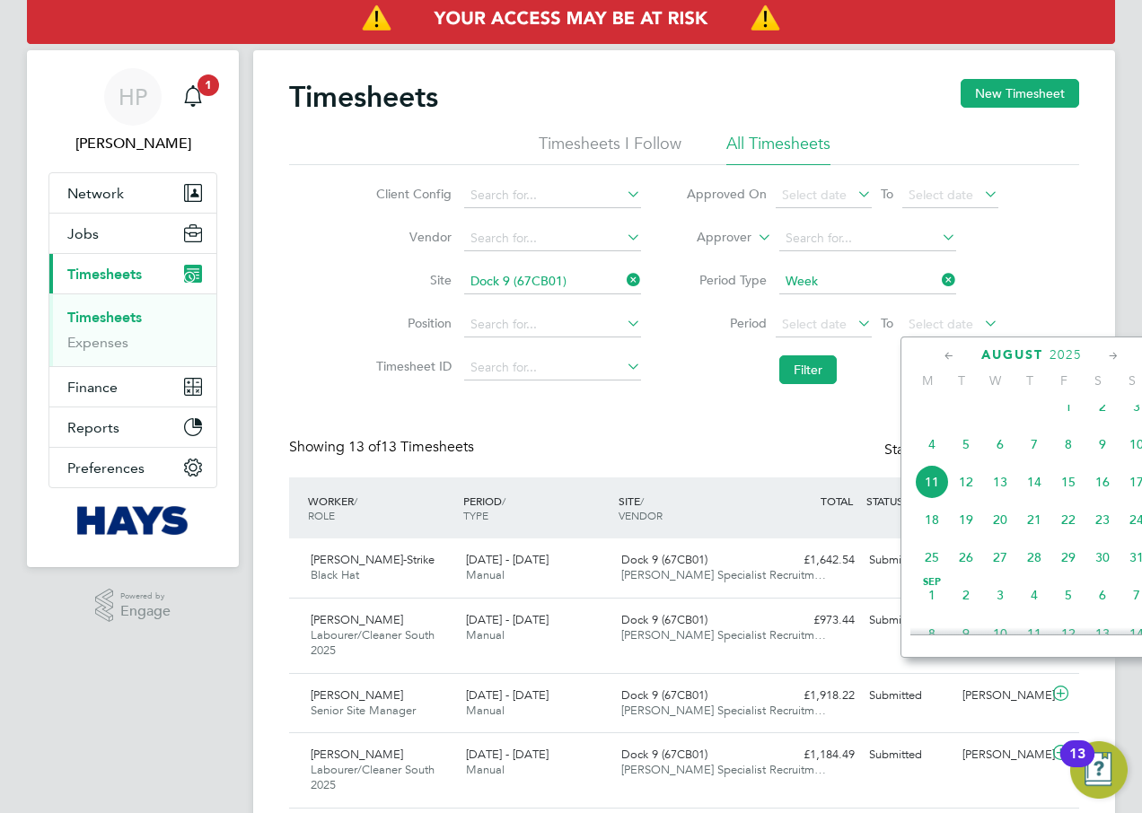
click at [1065, 421] on span "Aug 1" at bounding box center [1068, 407] width 34 height 34
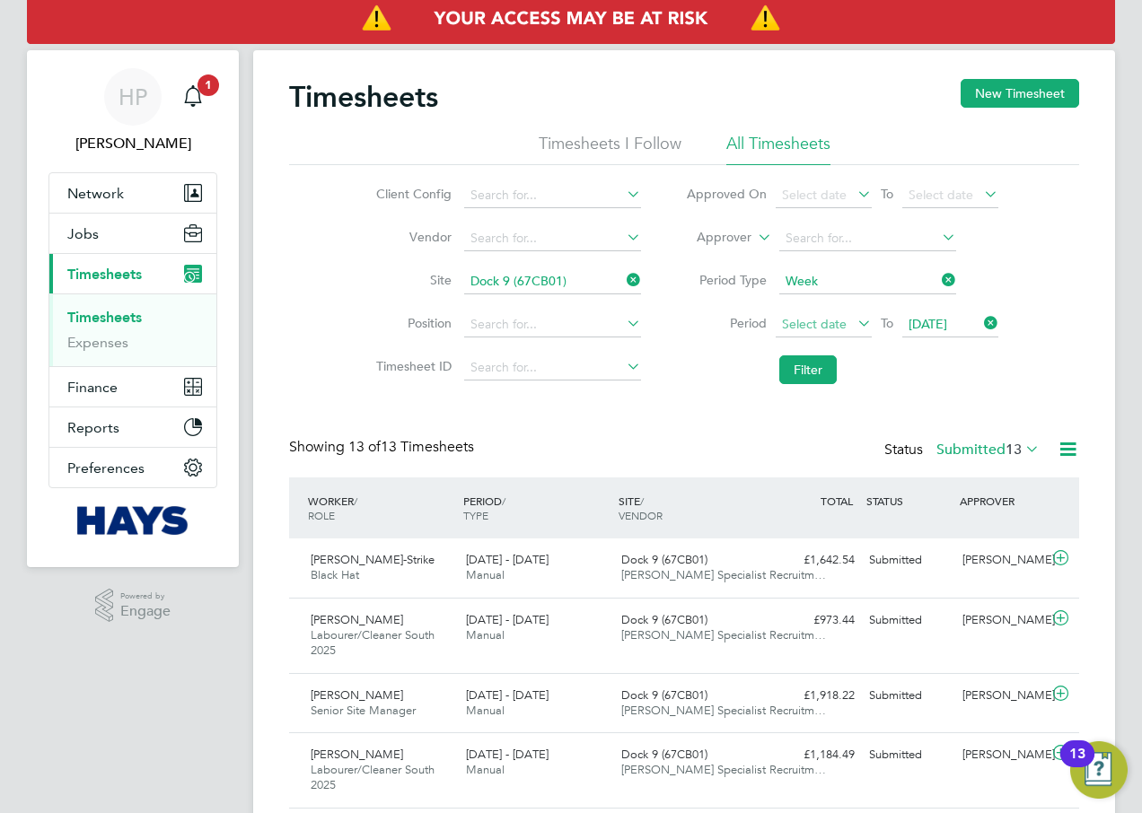
click at [839, 327] on span "Select date" at bounding box center [814, 324] width 65 height 16
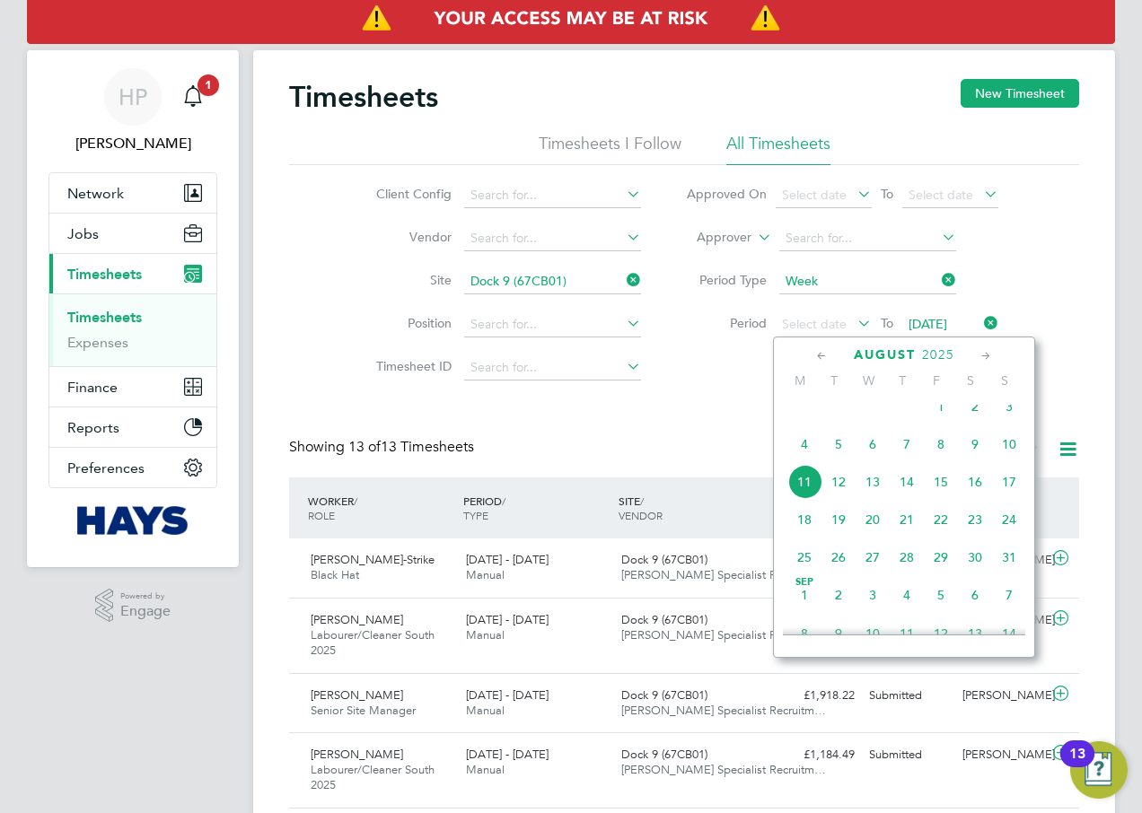
drag, startPoint x: 820, startPoint y: 357, endPoint x: 820, endPoint y: 367, distance: 9.9
click at [820, 357] on icon at bounding box center [821, 357] width 17 height 20
click at [805, 574] on span "28" at bounding box center [804, 563] width 34 height 34
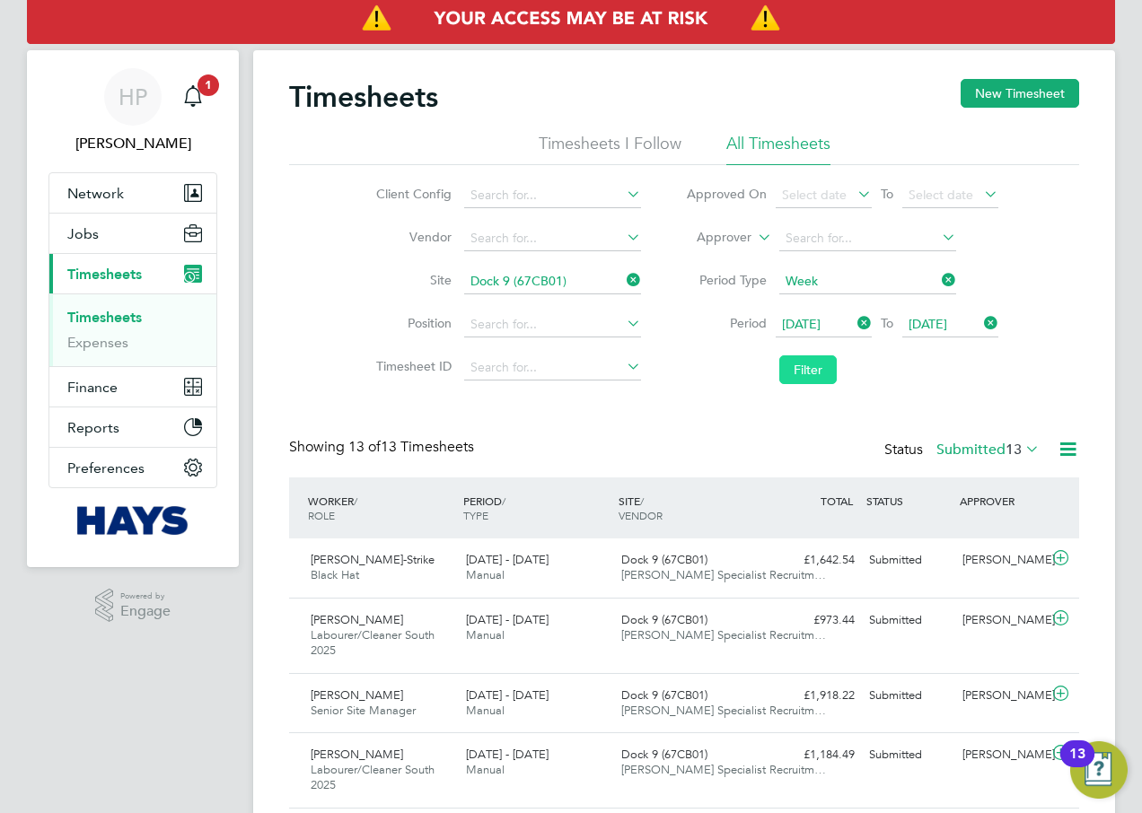
click at [818, 368] on button "Filter" at bounding box center [807, 369] width 57 height 29
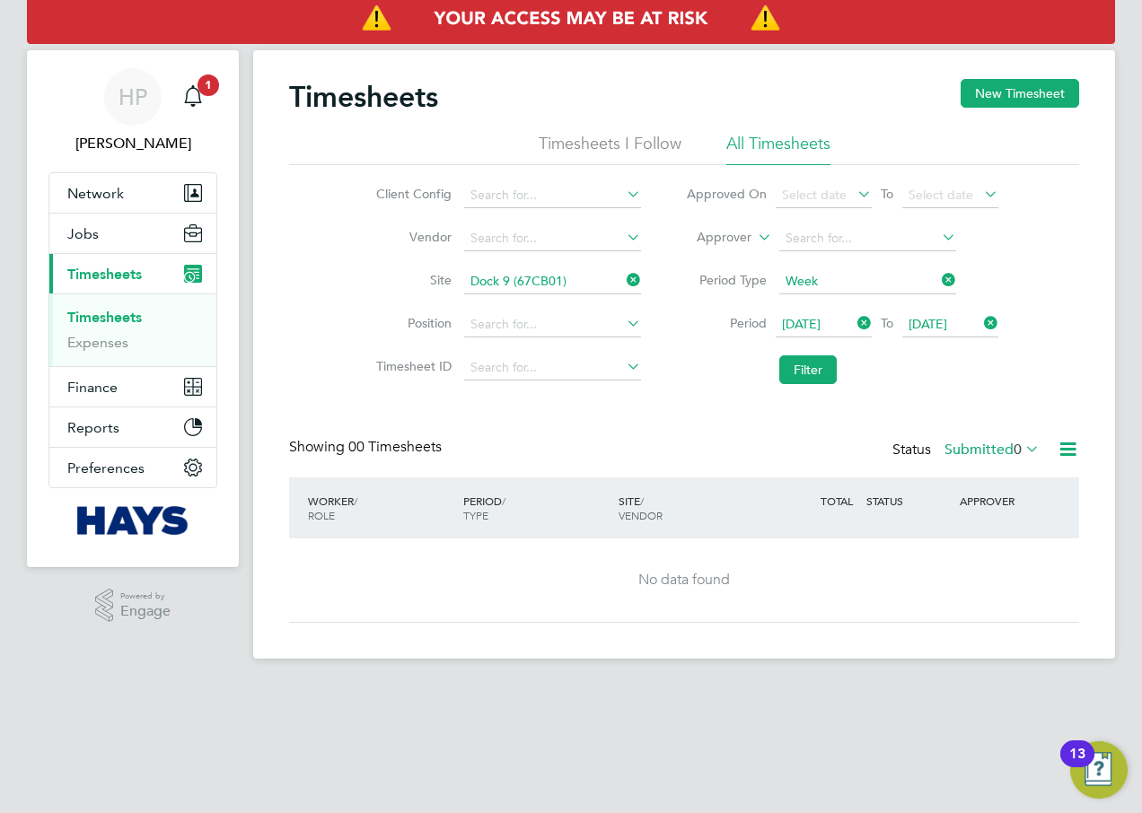
click at [938, 285] on icon at bounding box center [938, 280] width 0 height 25
click at [830, 369] on button "Filter" at bounding box center [807, 369] width 57 height 29
click at [820, 316] on span "28 Jul 2025" at bounding box center [801, 324] width 39 height 16
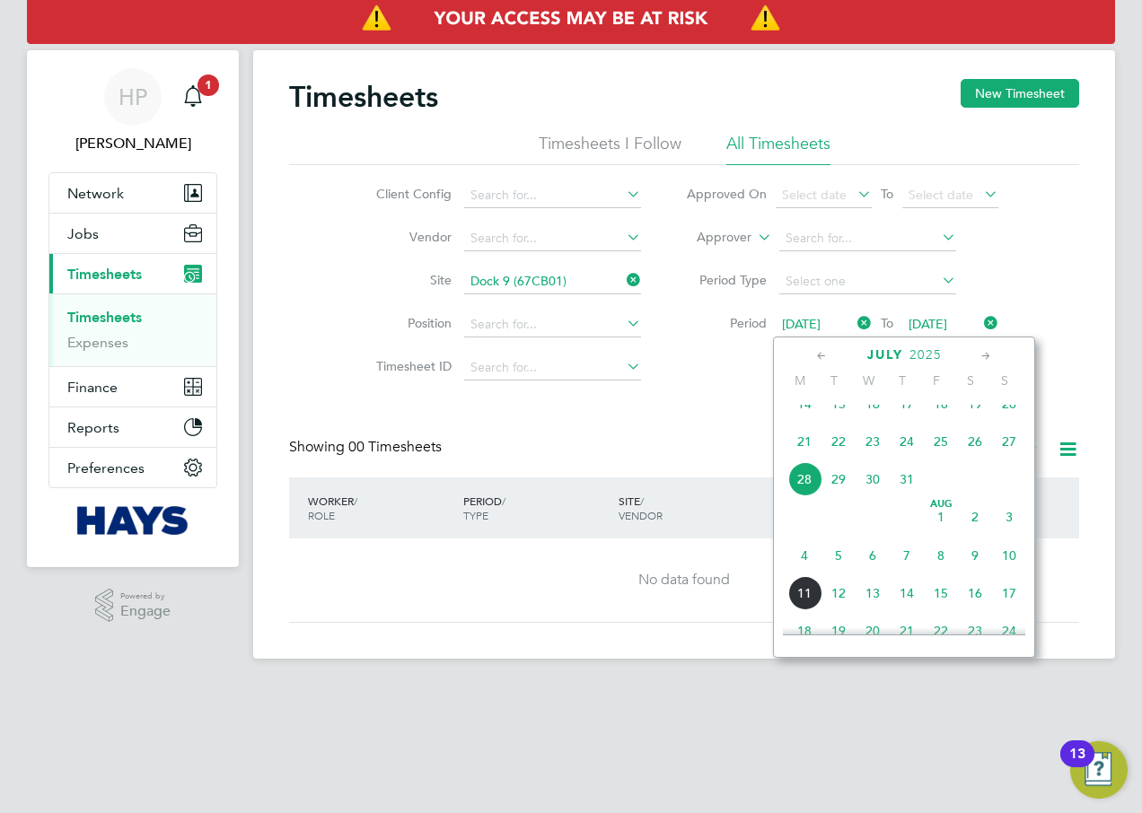
click at [974, 459] on span "26" at bounding box center [975, 442] width 34 height 34
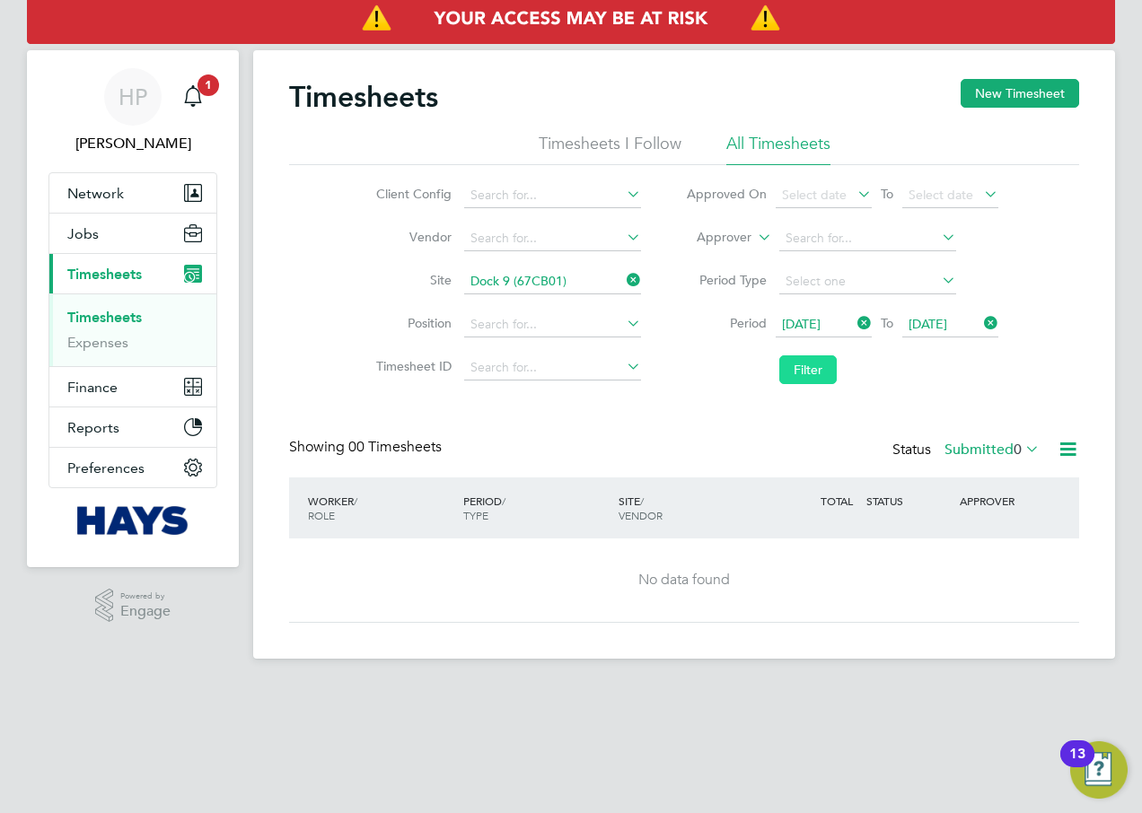
click at [807, 374] on button "Filter" at bounding box center [807, 369] width 57 height 29
click at [1022, 452] on icon at bounding box center [1022, 448] width 0 height 25
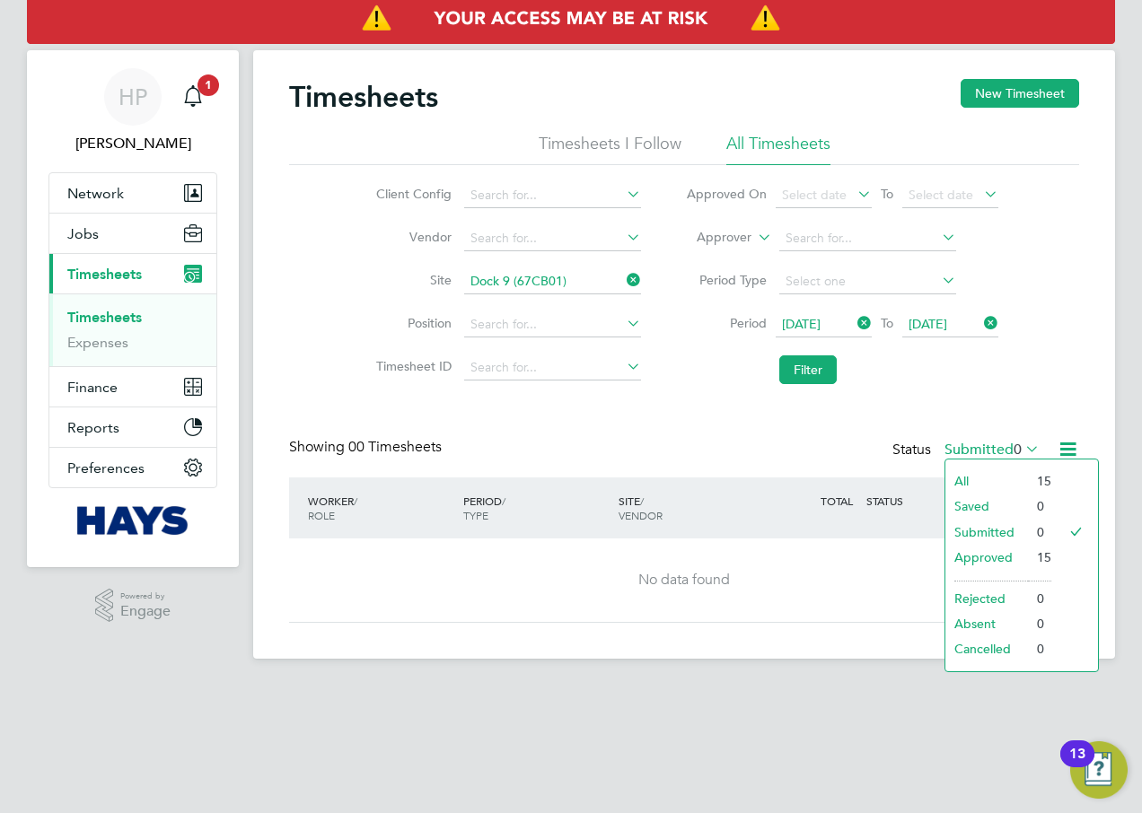
click at [965, 482] on li "All" at bounding box center [986, 481] width 83 height 25
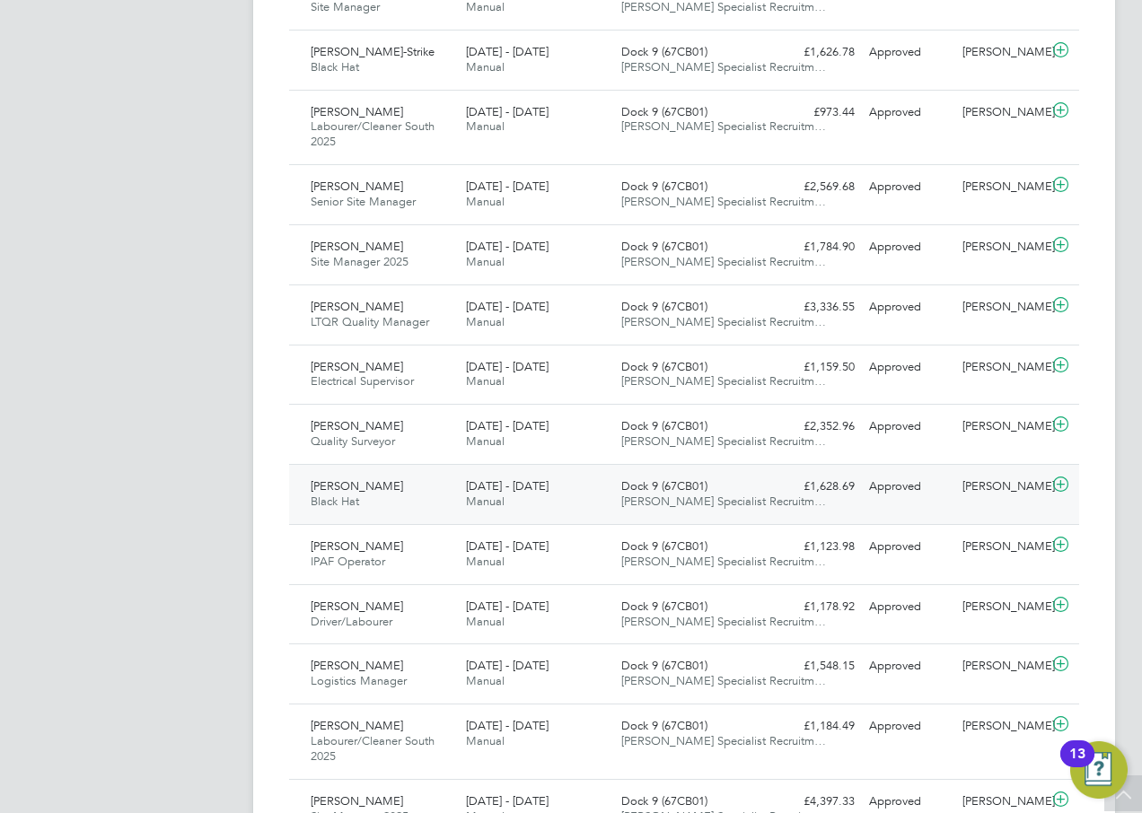
click at [359, 487] on span "Leonard Smith" at bounding box center [357, 485] width 92 height 15
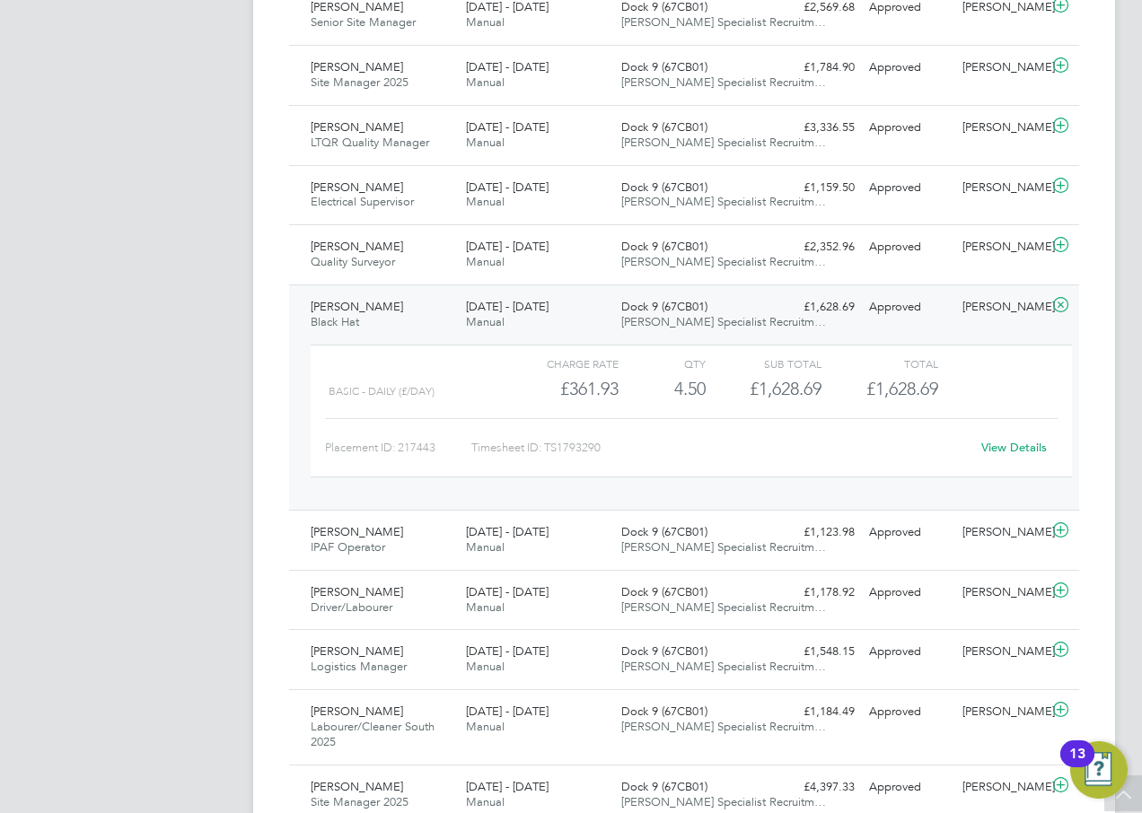
click at [1020, 448] on link "View Details" at bounding box center [1014, 447] width 66 height 15
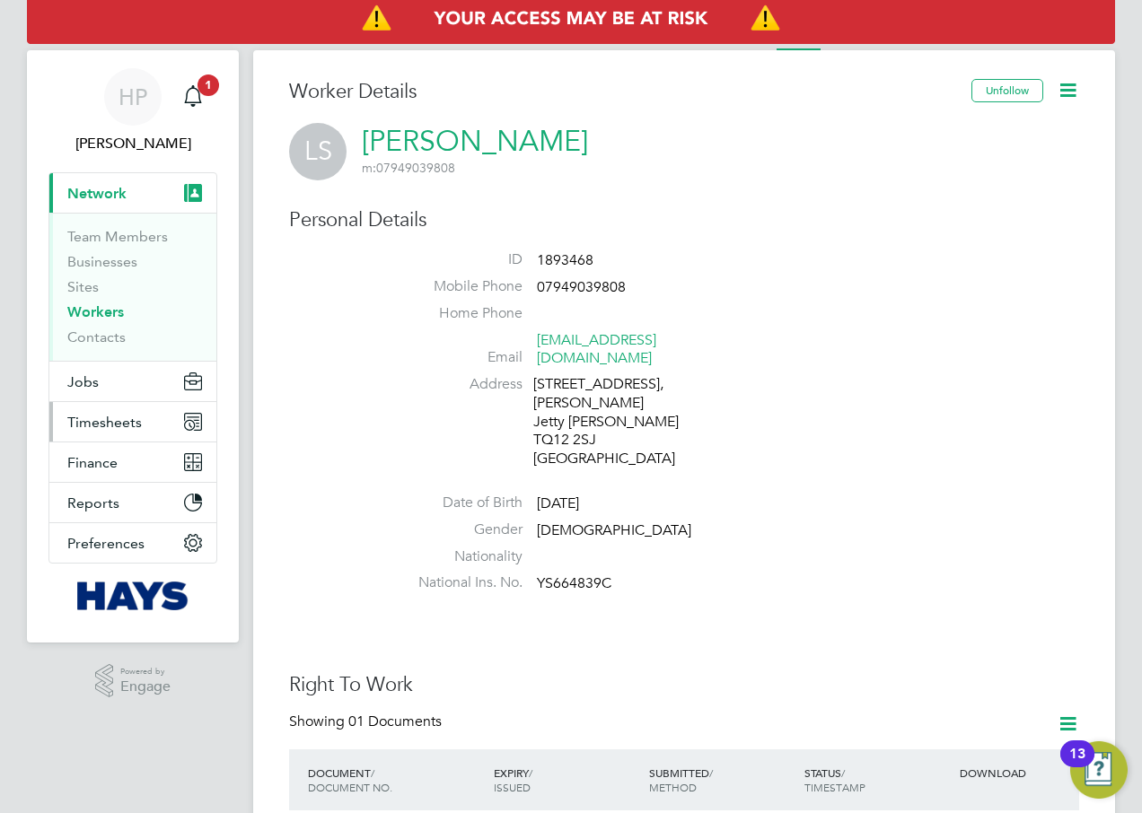
click at [142, 416] on button "Timesheets" at bounding box center [132, 421] width 167 height 39
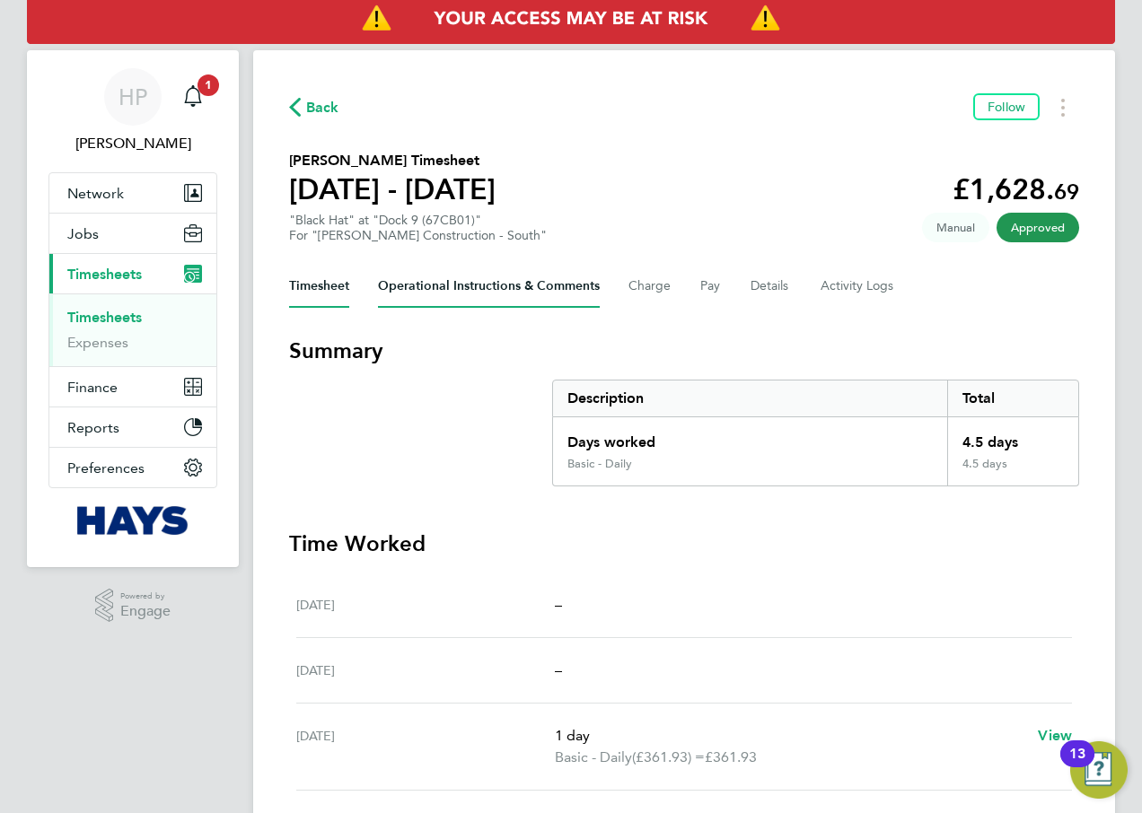
click at [527, 285] on Comments-tab "Operational Instructions & Comments" at bounding box center [489, 286] width 222 height 43
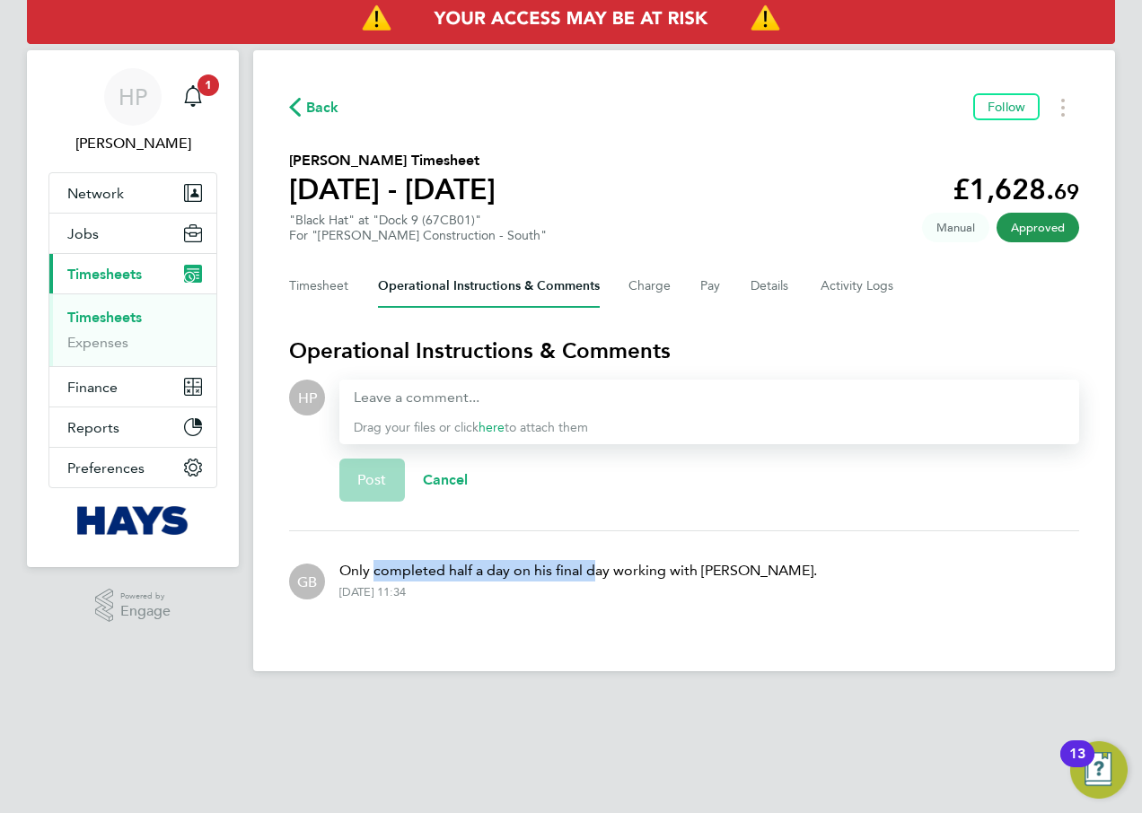
drag, startPoint x: 381, startPoint y: 569, endPoint x: 621, endPoint y: 576, distance: 240.7
click at [619, 576] on p "Only completed half a day on his final day working with [PERSON_NAME]." at bounding box center [578, 571] width 478 height 22
drag, startPoint x: 623, startPoint y: 576, endPoint x: 557, endPoint y: 572, distance: 66.6
click at [604, 578] on p "Only completed half a day on his final day working with [PERSON_NAME]." at bounding box center [578, 571] width 478 height 22
drag, startPoint x: 471, startPoint y: 570, endPoint x: 710, endPoint y: 573, distance: 238.8
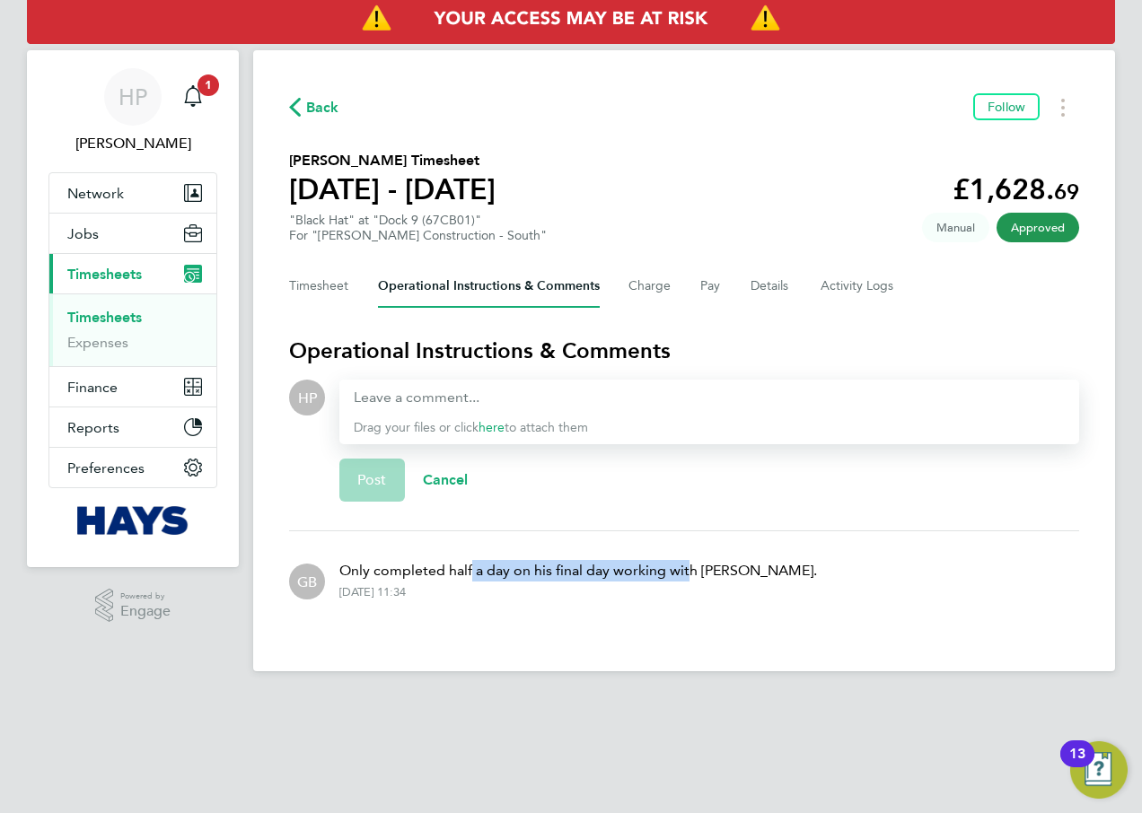
click at [710, 573] on p "Only completed half a day on his final day working with [PERSON_NAME]." at bounding box center [578, 571] width 478 height 22
drag, startPoint x: 710, startPoint y: 573, endPoint x: 393, endPoint y: 575, distance: 316.9
click at [393, 575] on div "GB Only completed half a day on his final day working with [PERSON_NAME]. [DATE…" at bounding box center [684, 580] width 790 height 68
click at [389, 575] on p "Only completed half a day on his final day working with [PERSON_NAME]." at bounding box center [578, 571] width 478 height 22
click at [805, 565] on div "GB Only completed half a day on his final day working with [PERSON_NAME]. [DATE…" at bounding box center [684, 580] width 790 height 68
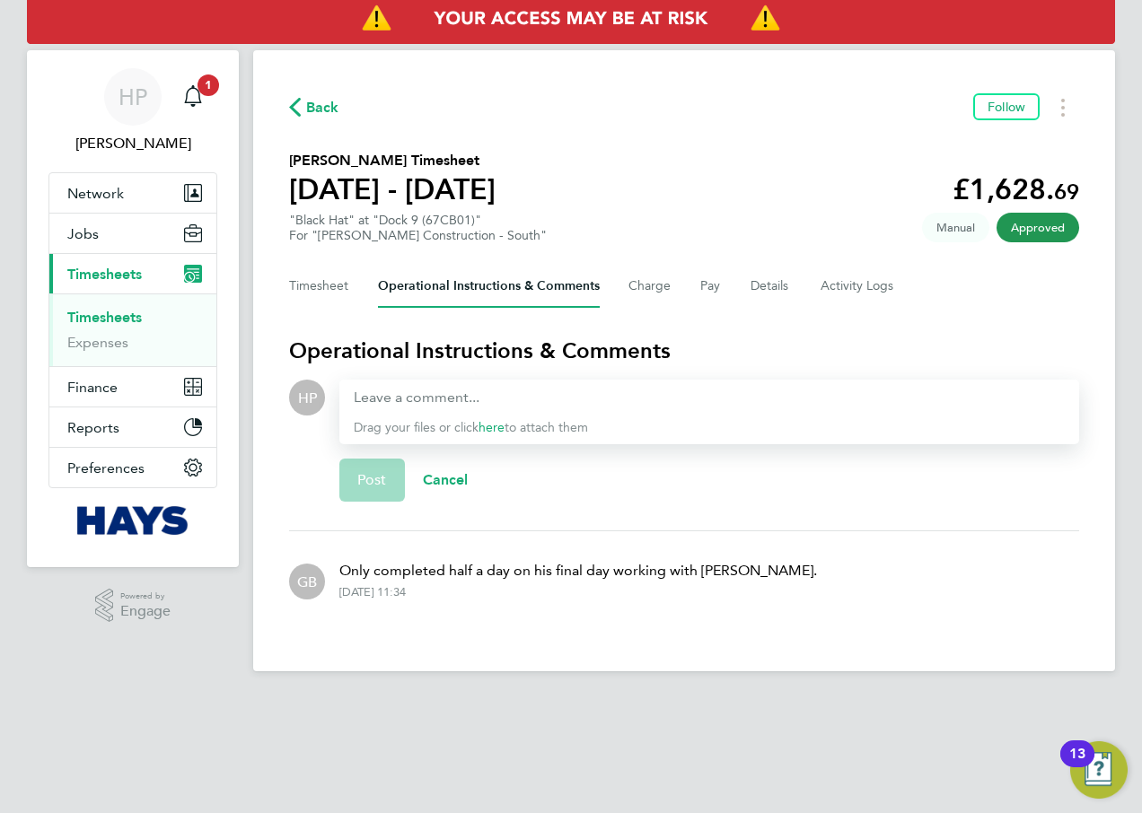
drag, startPoint x: 314, startPoint y: 583, endPoint x: 300, endPoint y: 583, distance: 14.4
click at [300, 583] on span "GB" at bounding box center [307, 582] width 20 height 20
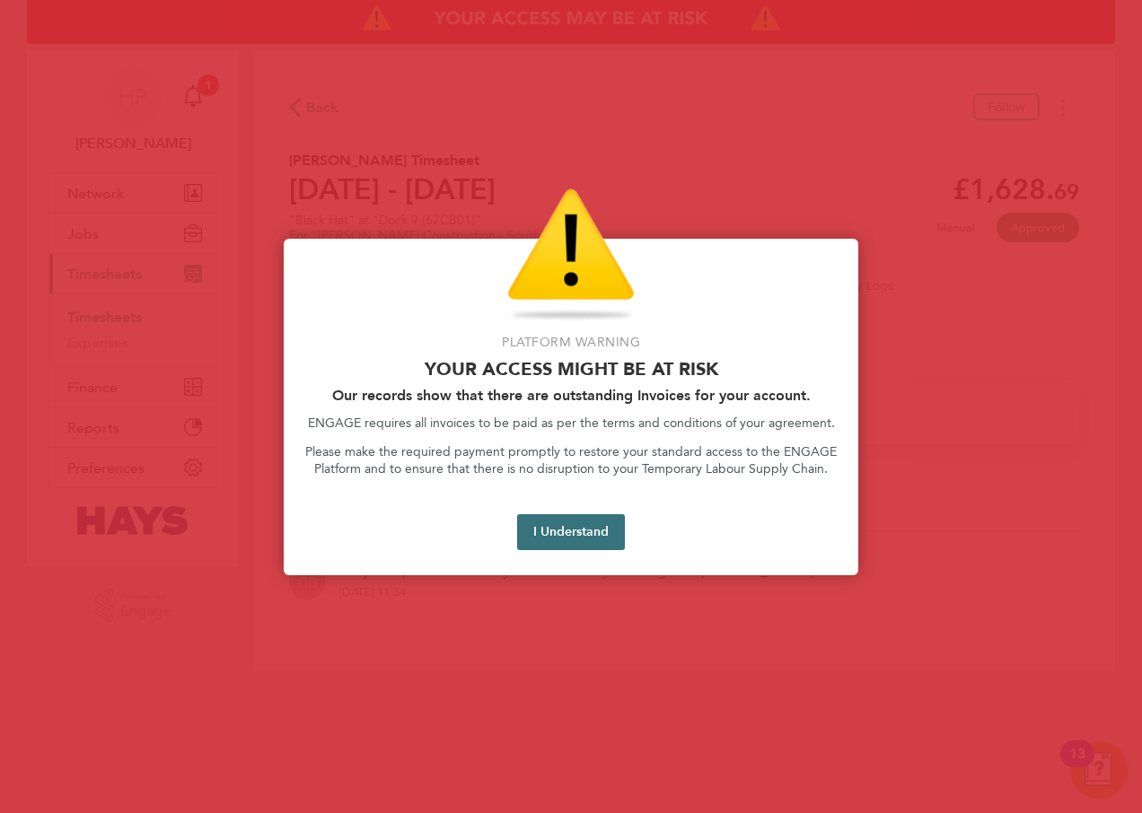
drag, startPoint x: 300, startPoint y: 583, endPoint x: 572, endPoint y: 537, distance: 276.0
click at [572, 537] on button "I Understand" at bounding box center [571, 532] width 108 height 36
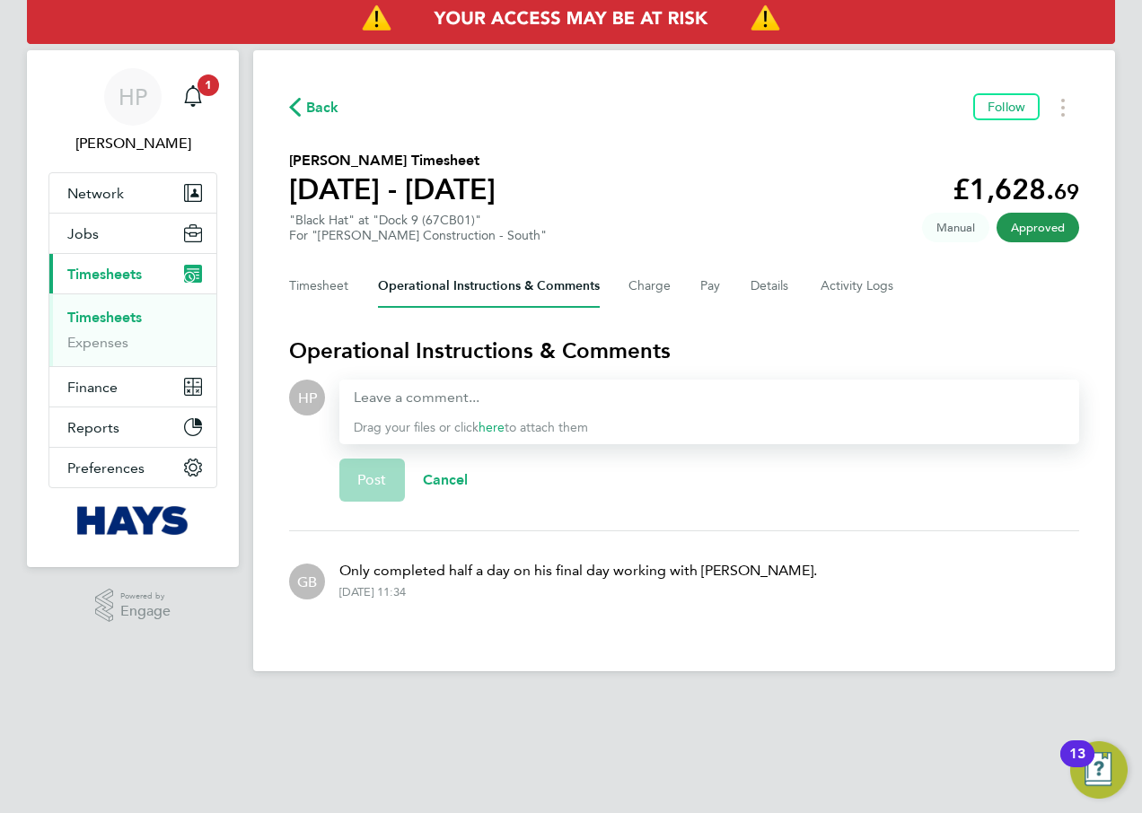
click at [311, 583] on span "GB" at bounding box center [307, 582] width 20 height 20
click at [300, 584] on span "GB" at bounding box center [307, 582] width 20 height 20
click at [337, 623] on li "GB Only completed half a day on his final day working with [PERSON_NAME]. [DATE…" at bounding box center [684, 579] width 790 height 97
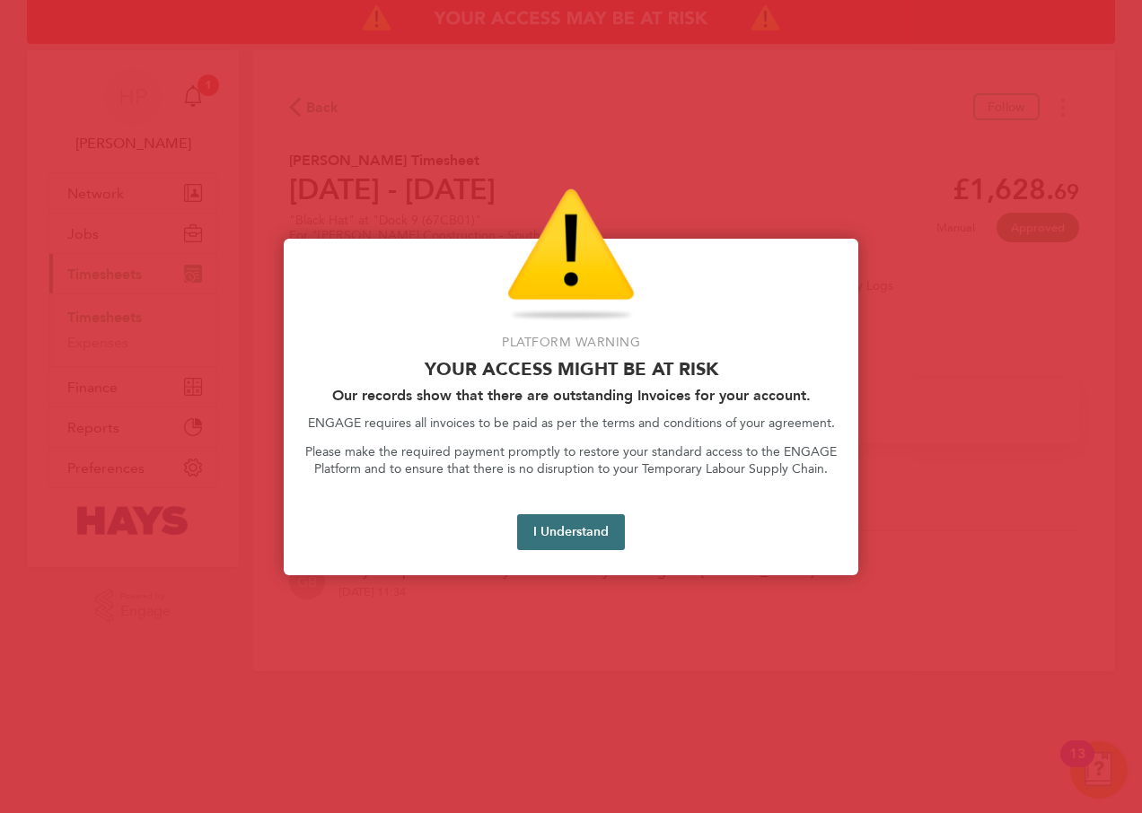
drag, startPoint x: 592, startPoint y: 538, endPoint x: 595, endPoint y: 547, distance: 9.4
click at [592, 539] on button "I Understand" at bounding box center [571, 532] width 108 height 36
click at [569, 538] on button "I Understand" at bounding box center [571, 532] width 108 height 36
click at [652, 706] on div at bounding box center [571, 406] width 1142 height 813
click at [565, 522] on button "I Understand" at bounding box center [571, 532] width 108 height 36
